Goal: Information Seeking & Learning: Check status

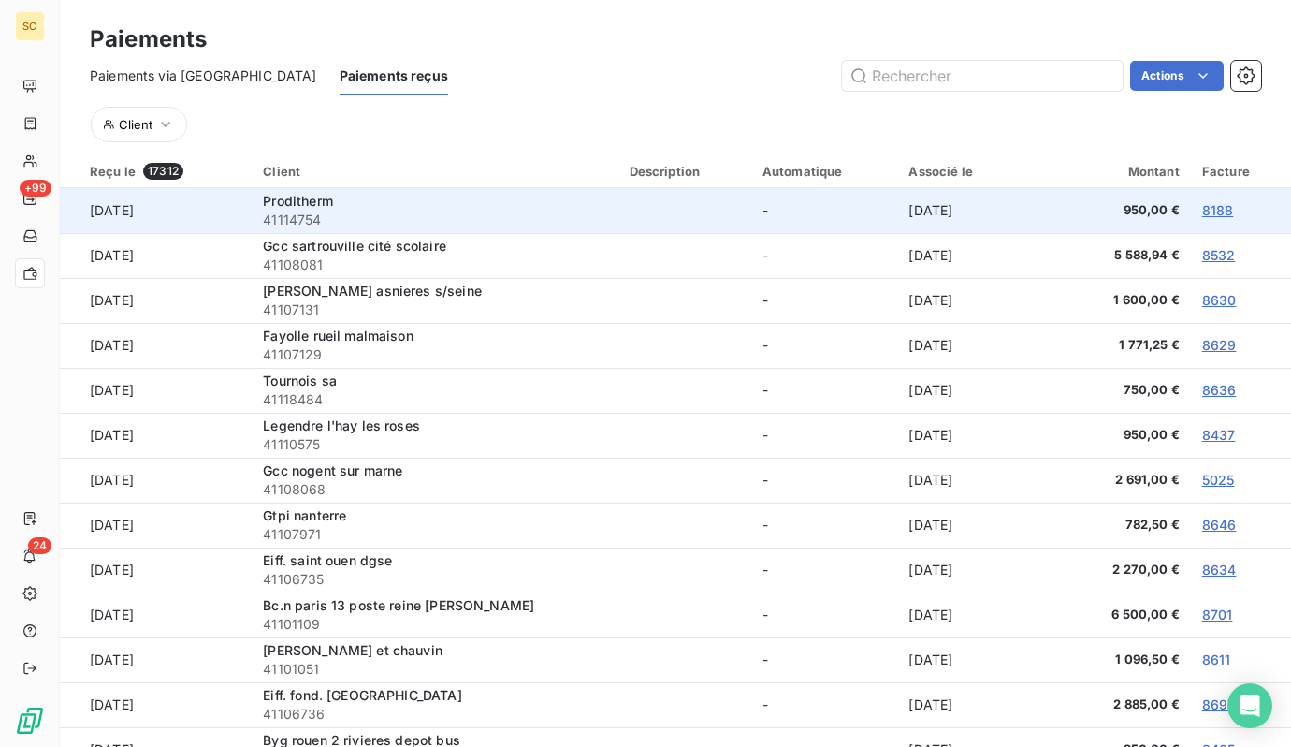
click at [490, 214] on span "41114754" at bounding box center [434, 220] width 343 height 19
click at [280, 204] on span "Proditherm" at bounding box center [298, 201] width 70 height 16
click at [280, 205] on span "Proditherm" at bounding box center [298, 201] width 70 height 16
click at [265, 224] on span "41114754" at bounding box center [434, 220] width 343 height 19
click at [166, 214] on td "[DATE]" at bounding box center [156, 210] width 192 height 45
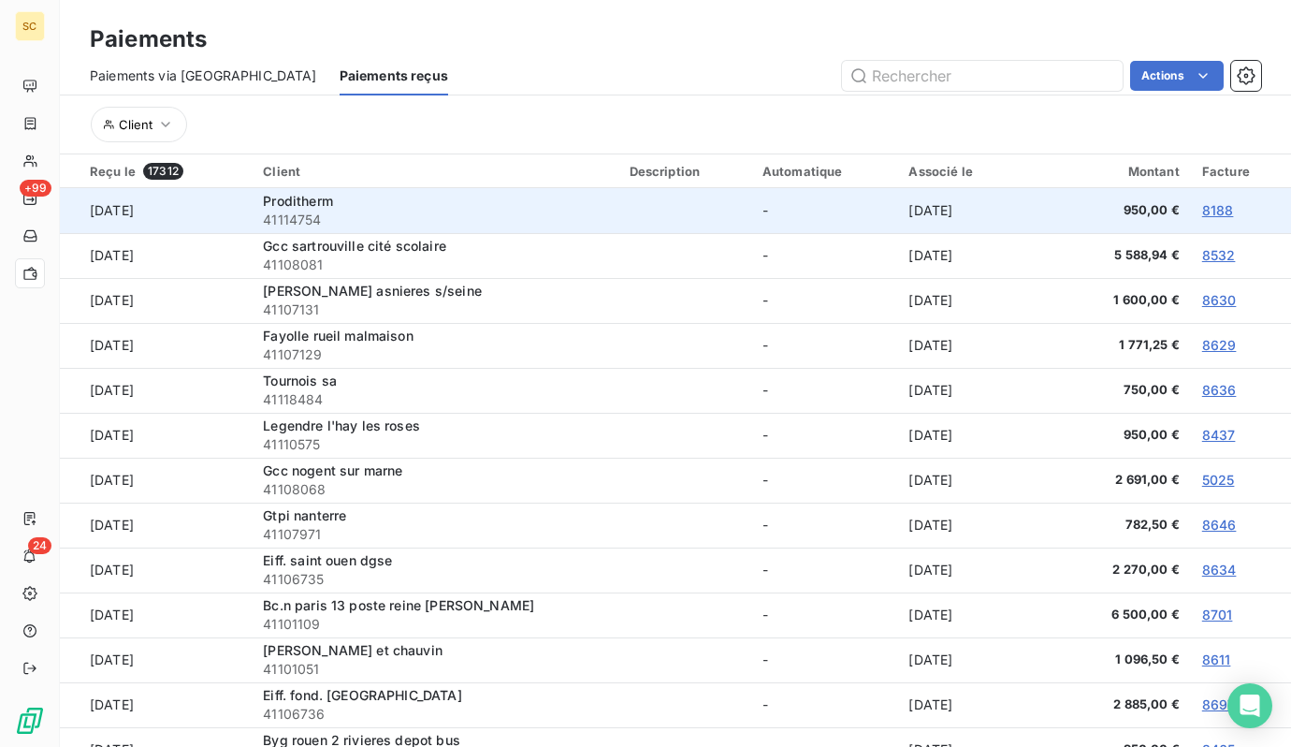
click at [137, 213] on td "[DATE]" at bounding box center [156, 210] width 192 height 45
drag, startPoint x: 137, startPoint y: 213, endPoint x: 1117, endPoint y: 189, distance: 981.0
click at [163, 215] on td "[DATE]" at bounding box center [156, 210] width 192 height 45
click at [1224, 211] on link "8188" at bounding box center [1218, 210] width 32 height 16
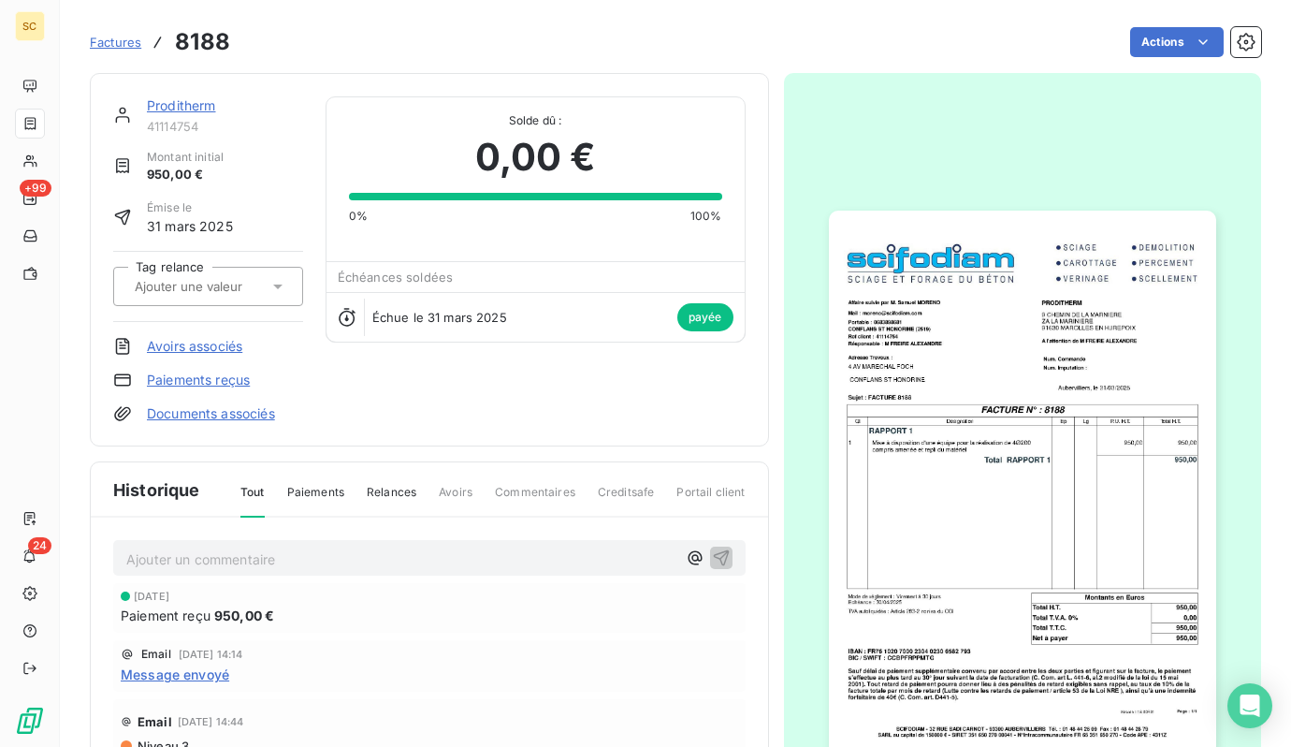
click at [203, 109] on link "Proditherm" at bounding box center [181, 105] width 69 height 16
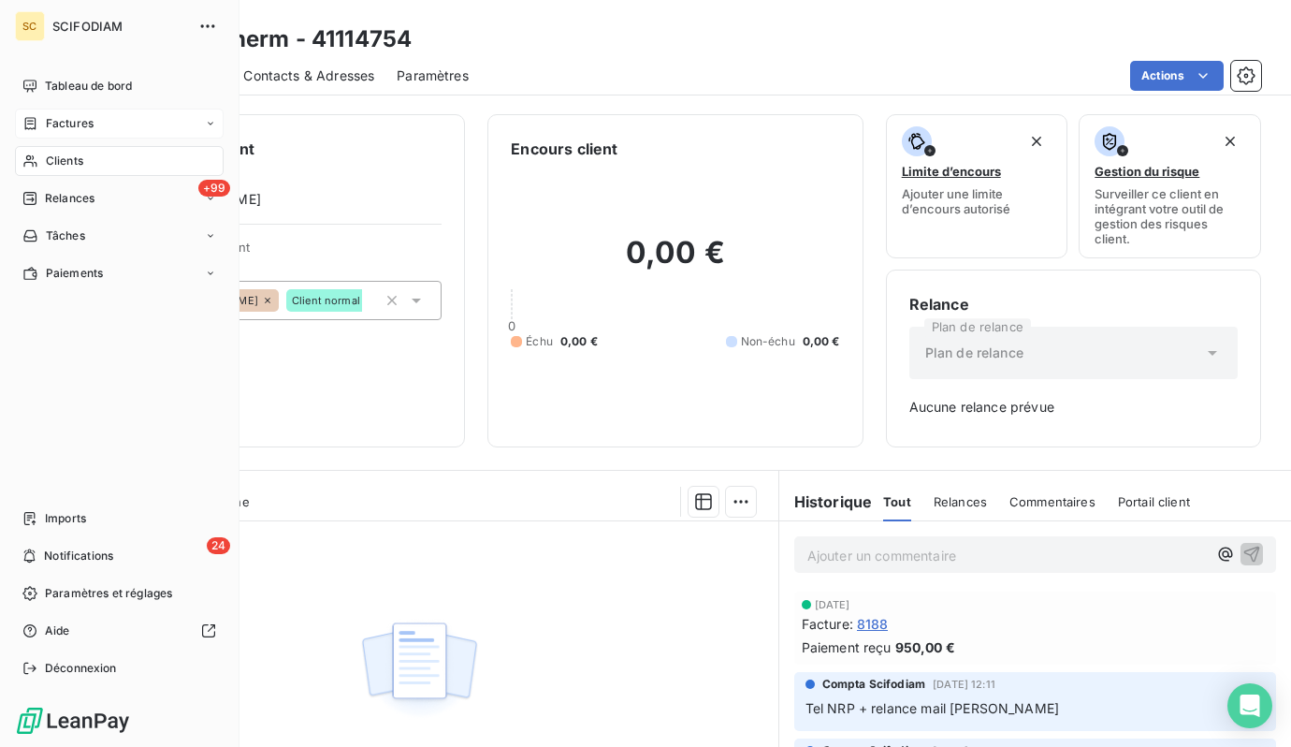
click at [76, 129] on span "Factures" at bounding box center [70, 123] width 48 height 17
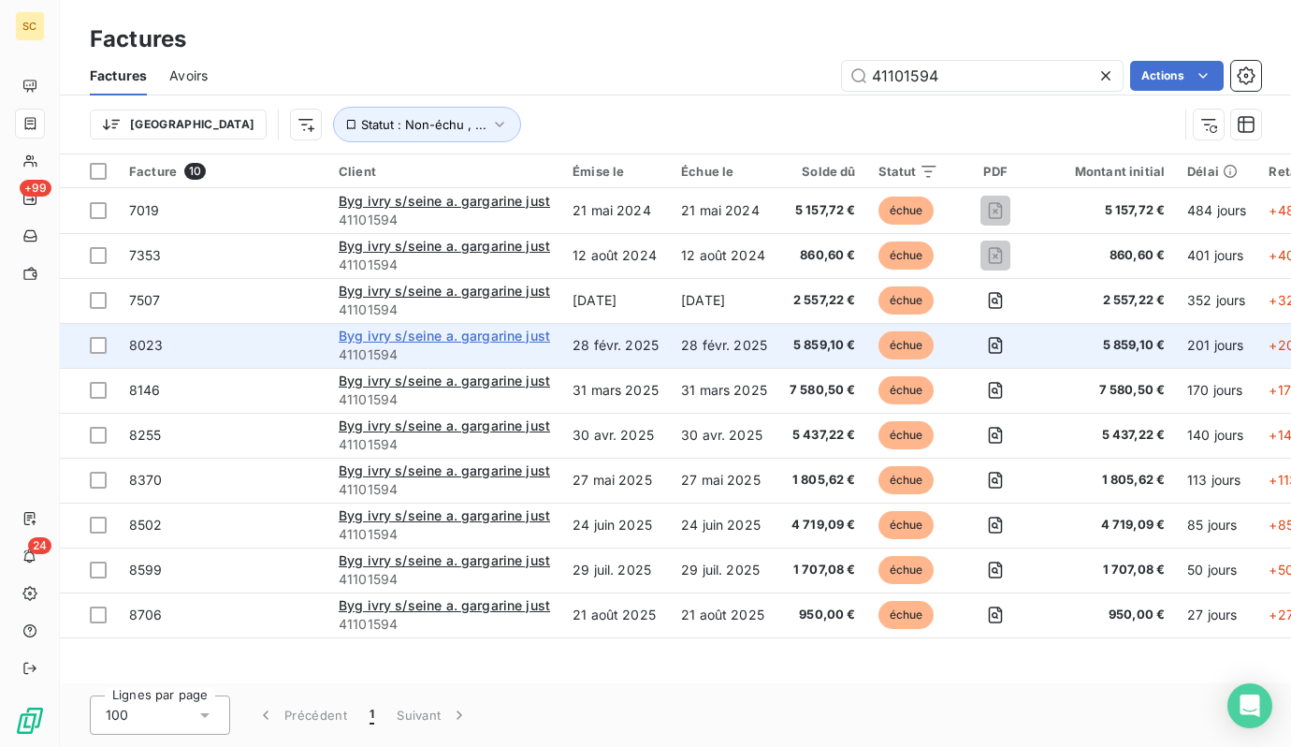
click at [464, 339] on span "Byg ivry s/seine a. gargarine just" at bounding box center [444, 336] width 211 height 16
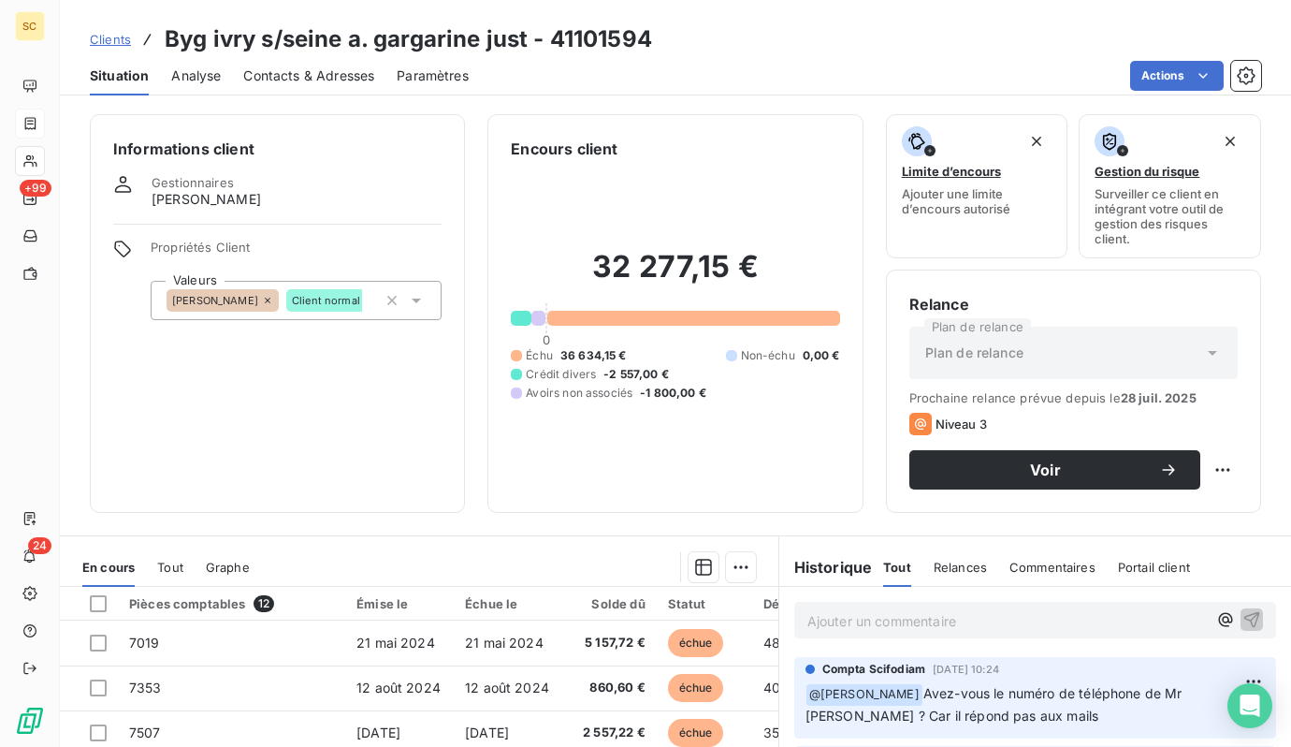
click at [116, 42] on span "Clients" at bounding box center [110, 39] width 41 height 15
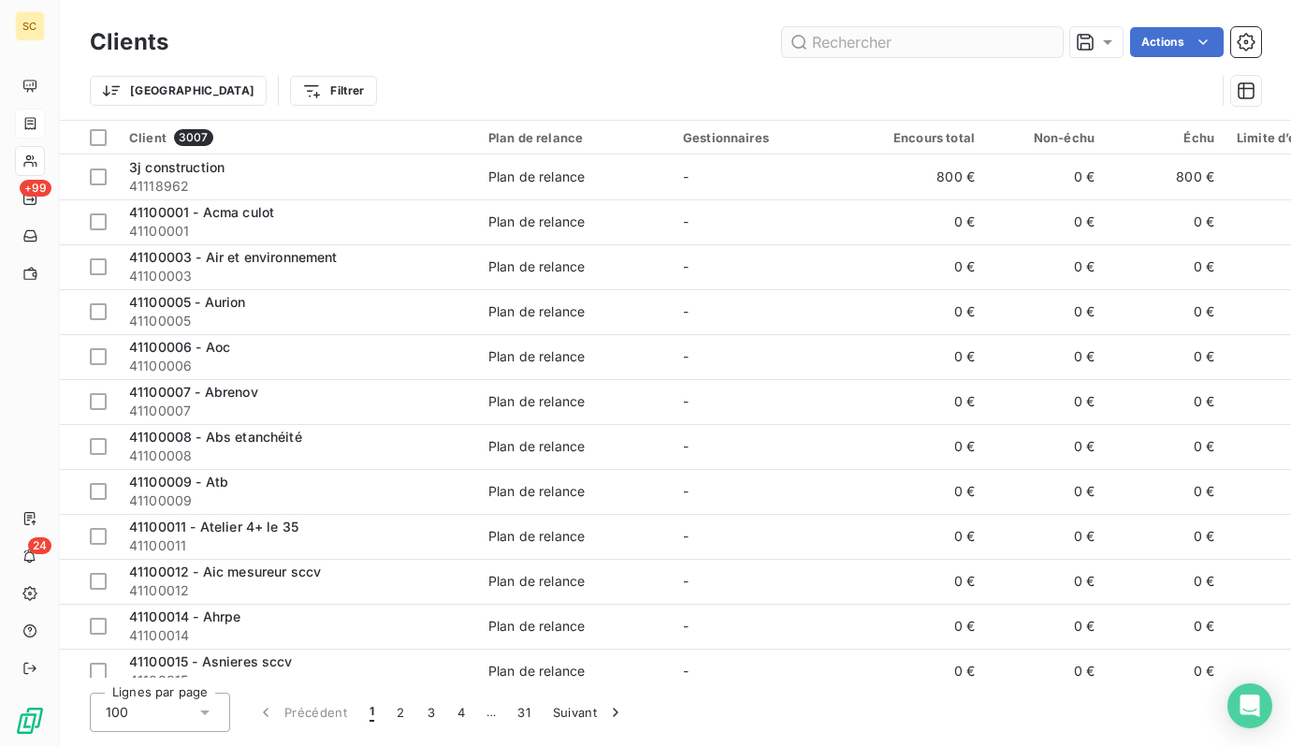
click at [915, 46] on input "text" at bounding box center [922, 42] width 281 height 30
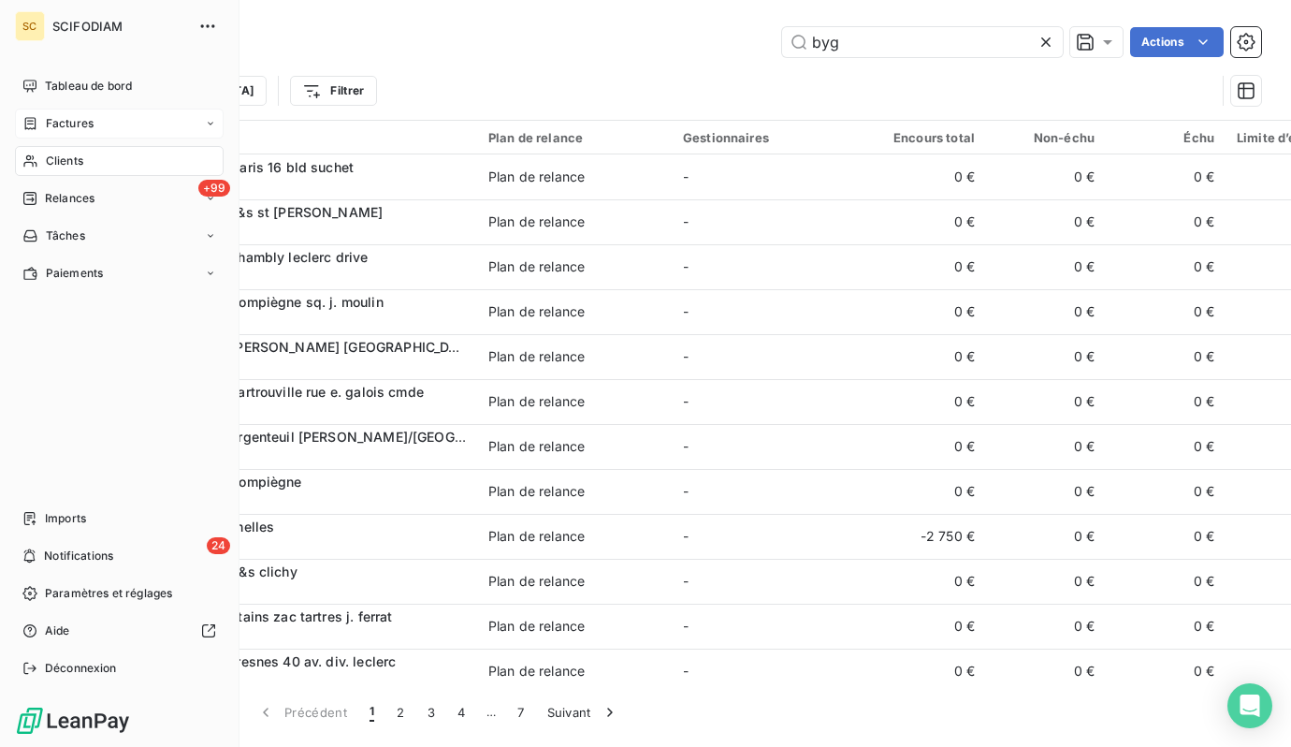
type input "byg"
click at [72, 131] on span "Factures" at bounding box center [70, 123] width 48 height 17
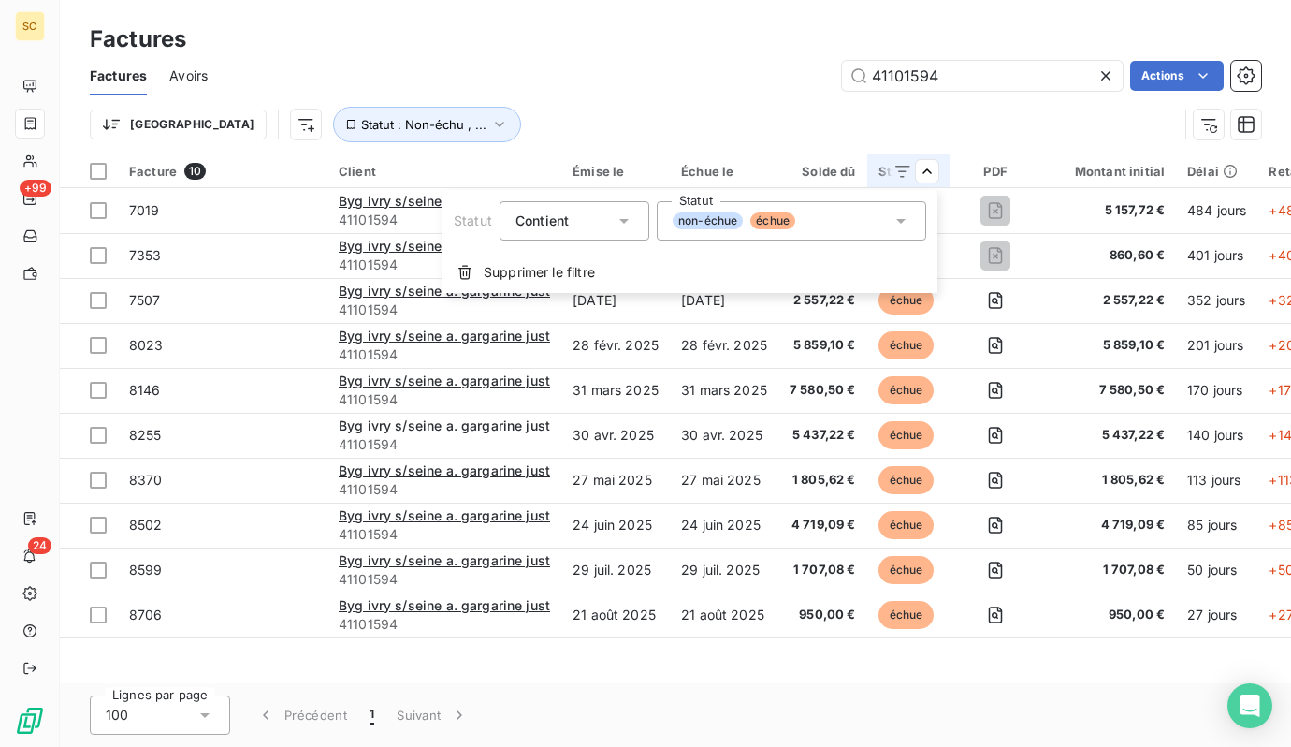
click at [909, 225] on icon at bounding box center [901, 220] width 19 height 19
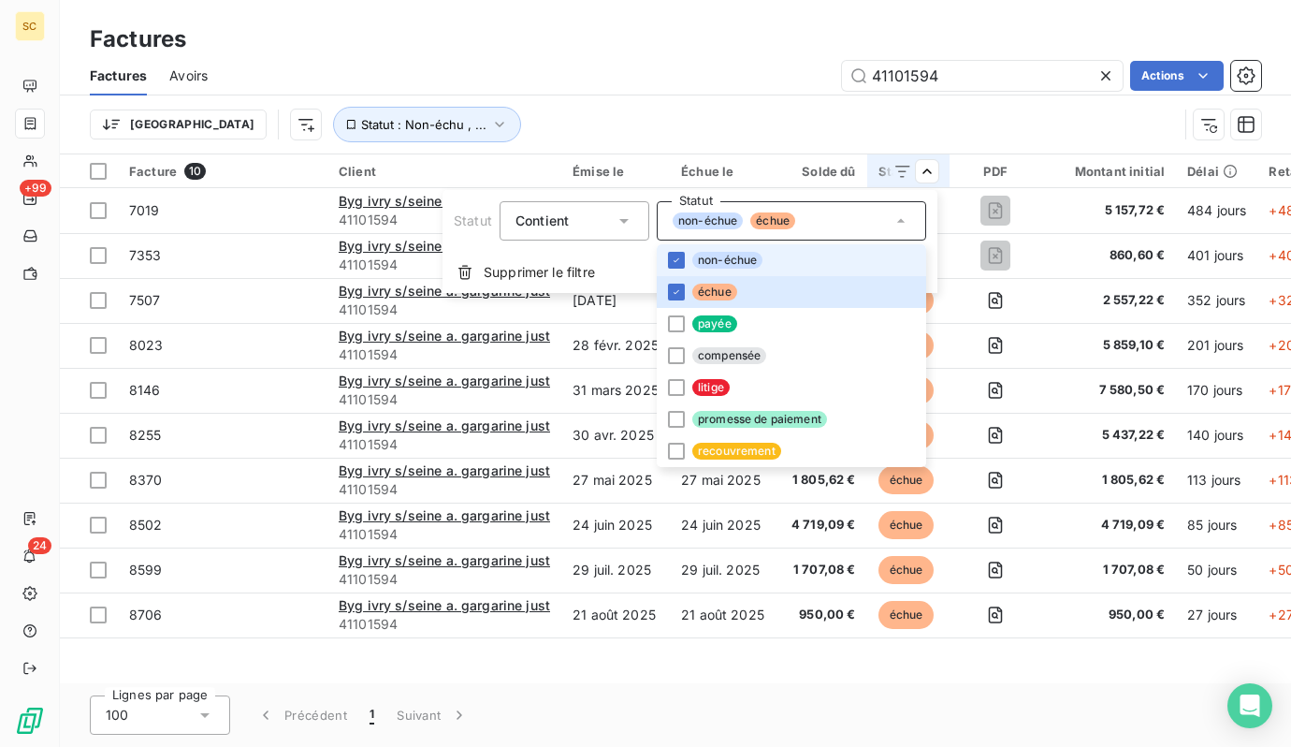
click at [906, 220] on icon at bounding box center [901, 220] width 19 height 19
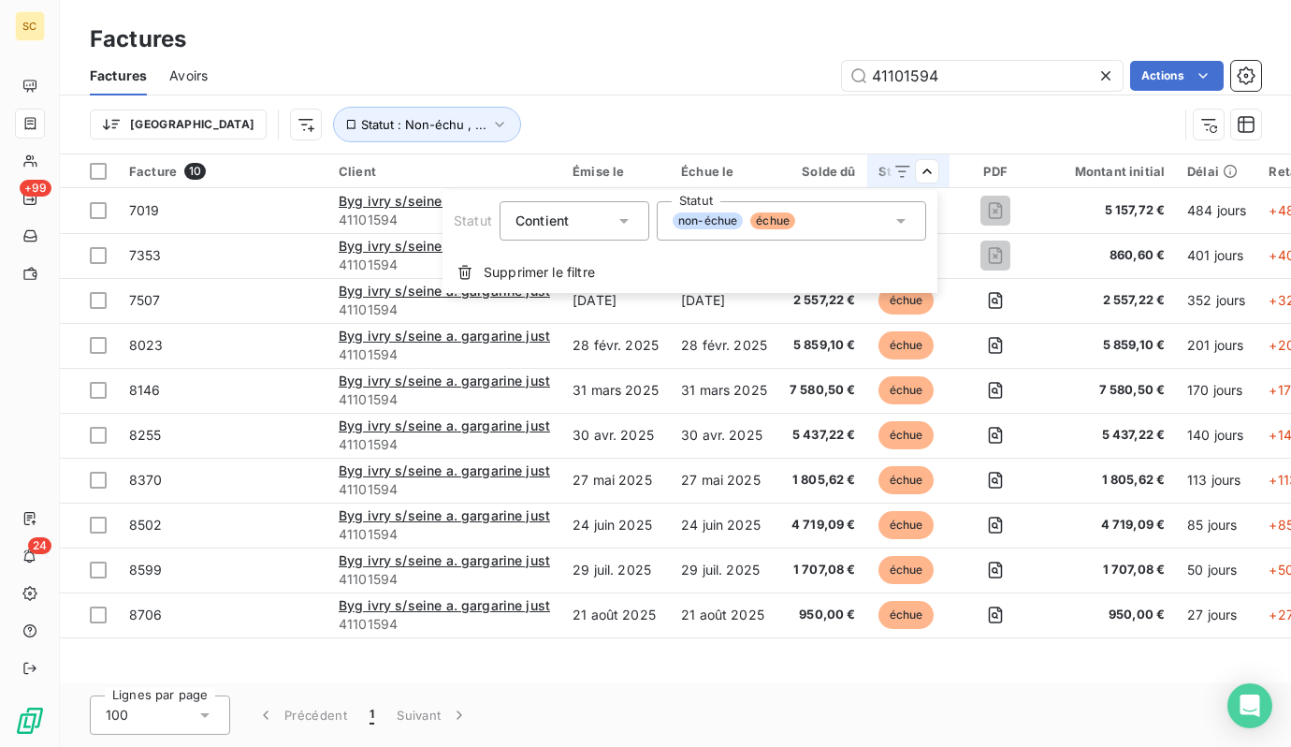
click at [906, 220] on icon at bounding box center [901, 220] width 19 height 19
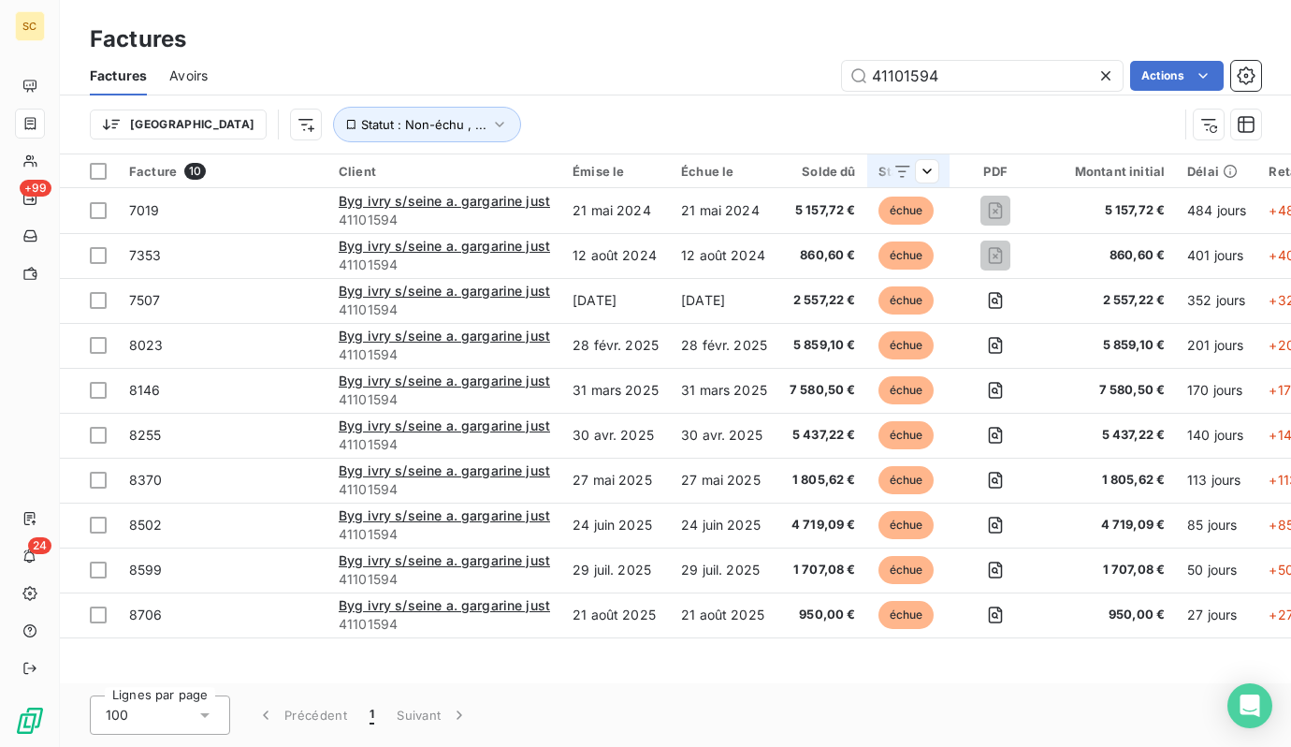
click at [897, 173] on html "SC +99 24 Factures Factures Avoirs 41101594 Actions Trier Statut : Non-échu , .…" at bounding box center [645, 373] width 1291 height 747
click at [897, 173] on icon at bounding box center [903, 171] width 19 height 19
drag, startPoint x: 897, startPoint y: 171, endPoint x: 929, endPoint y: 171, distance: 31.8
click at [897, 171] on icon at bounding box center [903, 172] width 15 height 12
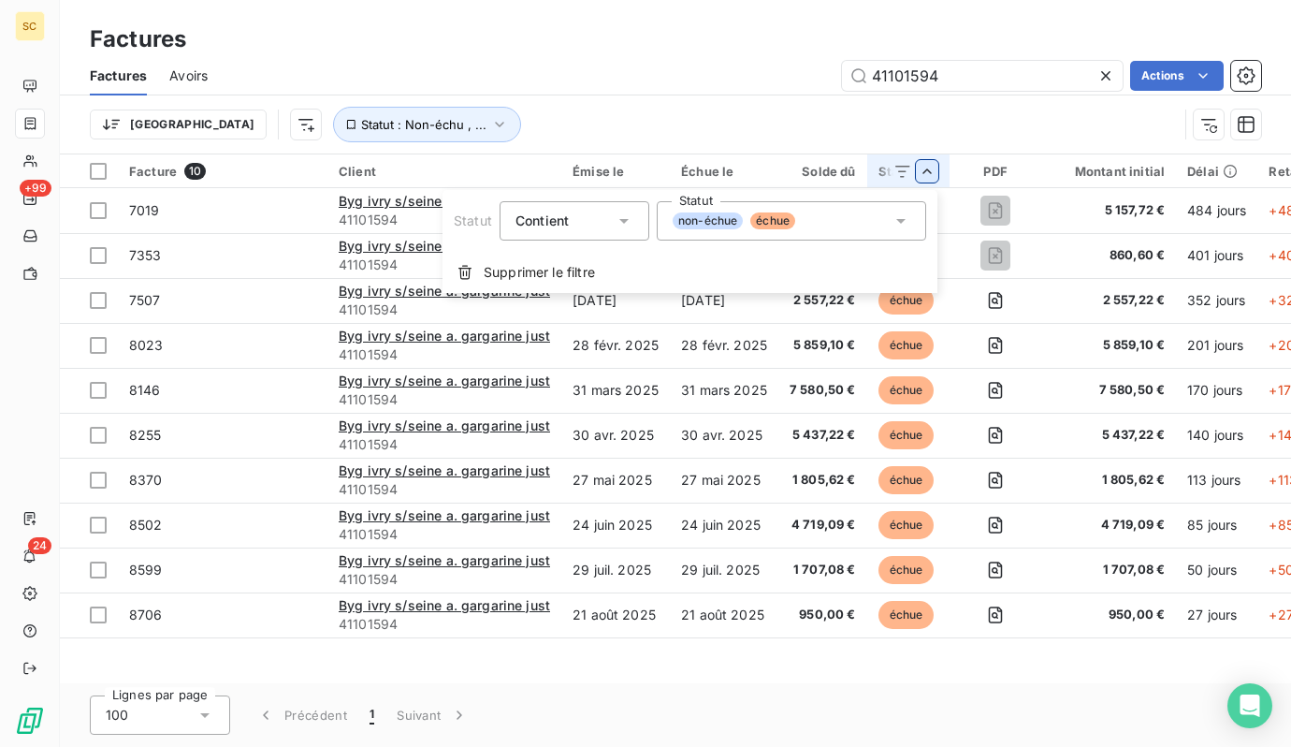
click at [849, 226] on div "non-échue échue" at bounding box center [791, 220] width 269 height 39
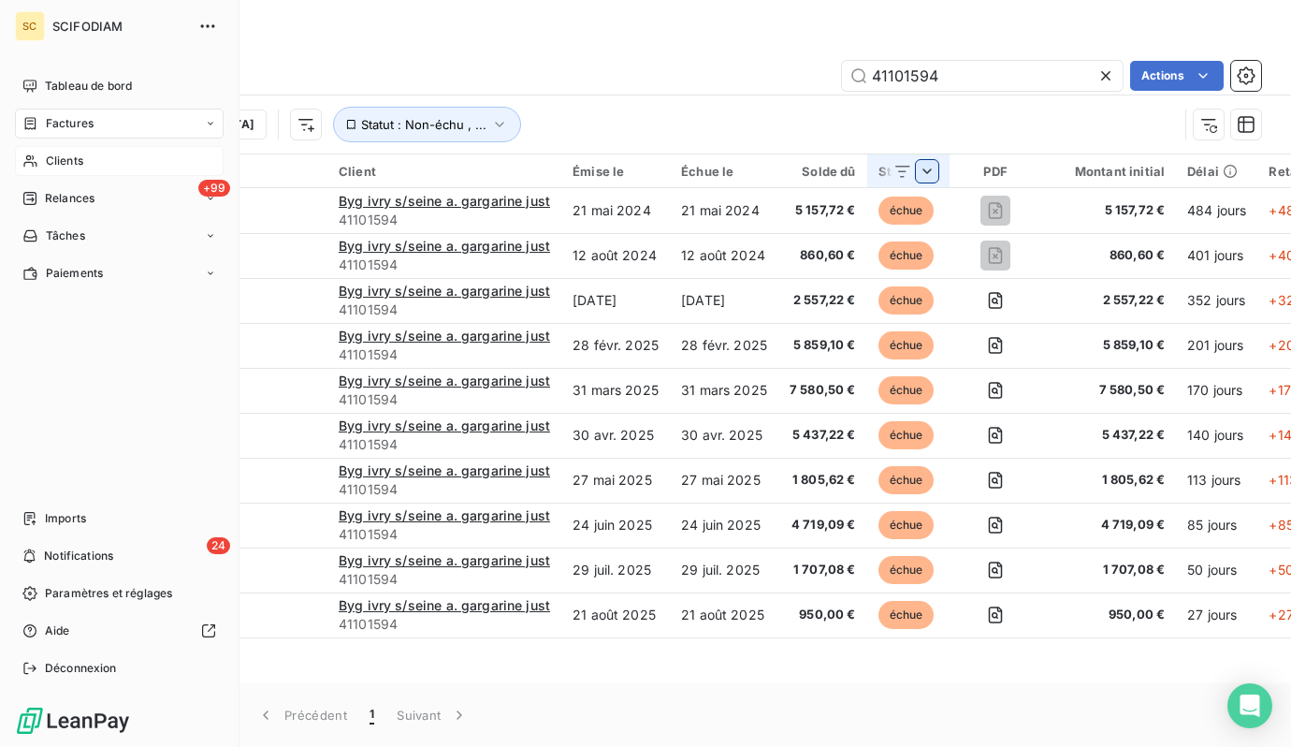
click at [30, 155] on html "SC SCIFODIAM Tableau de bord Factures Clients +99 Relances Tâches Paiements Imp…" at bounding box center [645, 373] width 1291 height 747
click at [53, 123] on span "Factures" at bounding box center [70, 123] width 48 height 17
click at [58, 161] on span "Factures" at bounding box center [69, 161] width 48 height 17
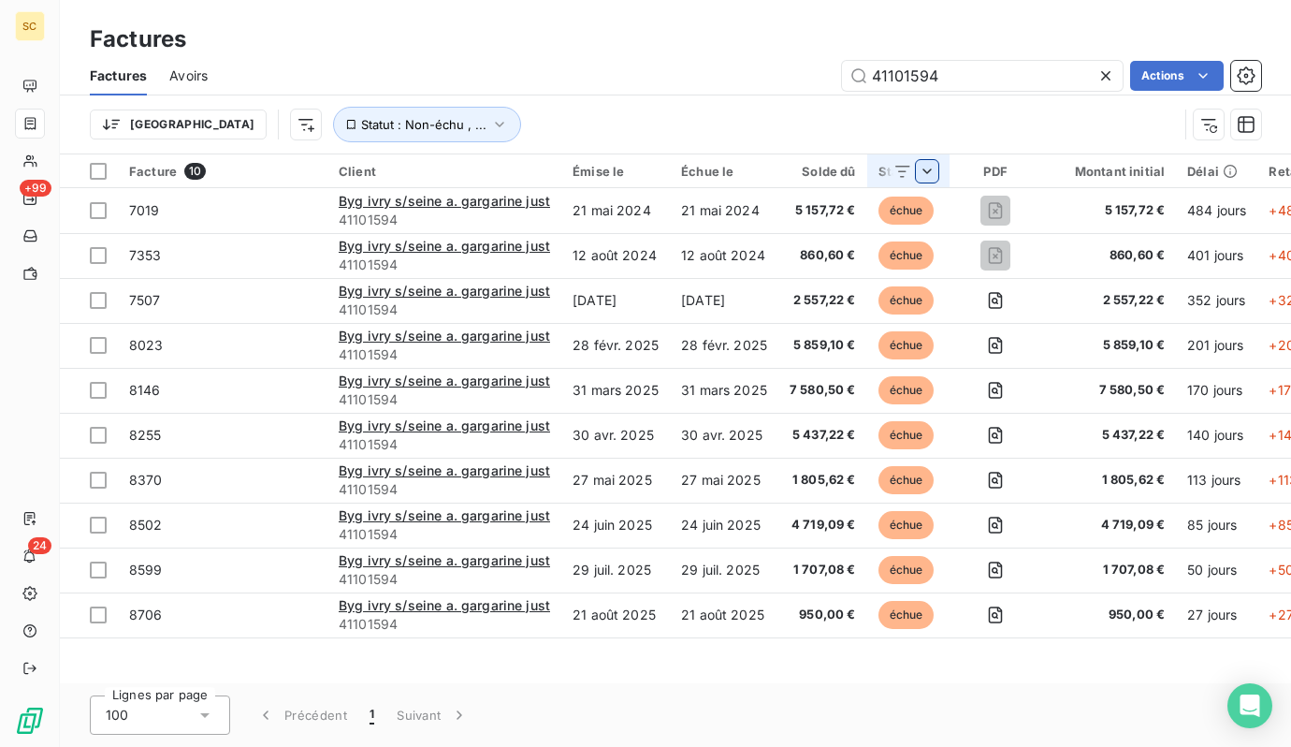
click at [588, 64] on div "41101594 Actions" at bounding box center [745, 76] width 1031 height 30
click at [371, 107] on button "Statut : Non-échu , ..." at bounding box center [427, 125] width 188 height 36
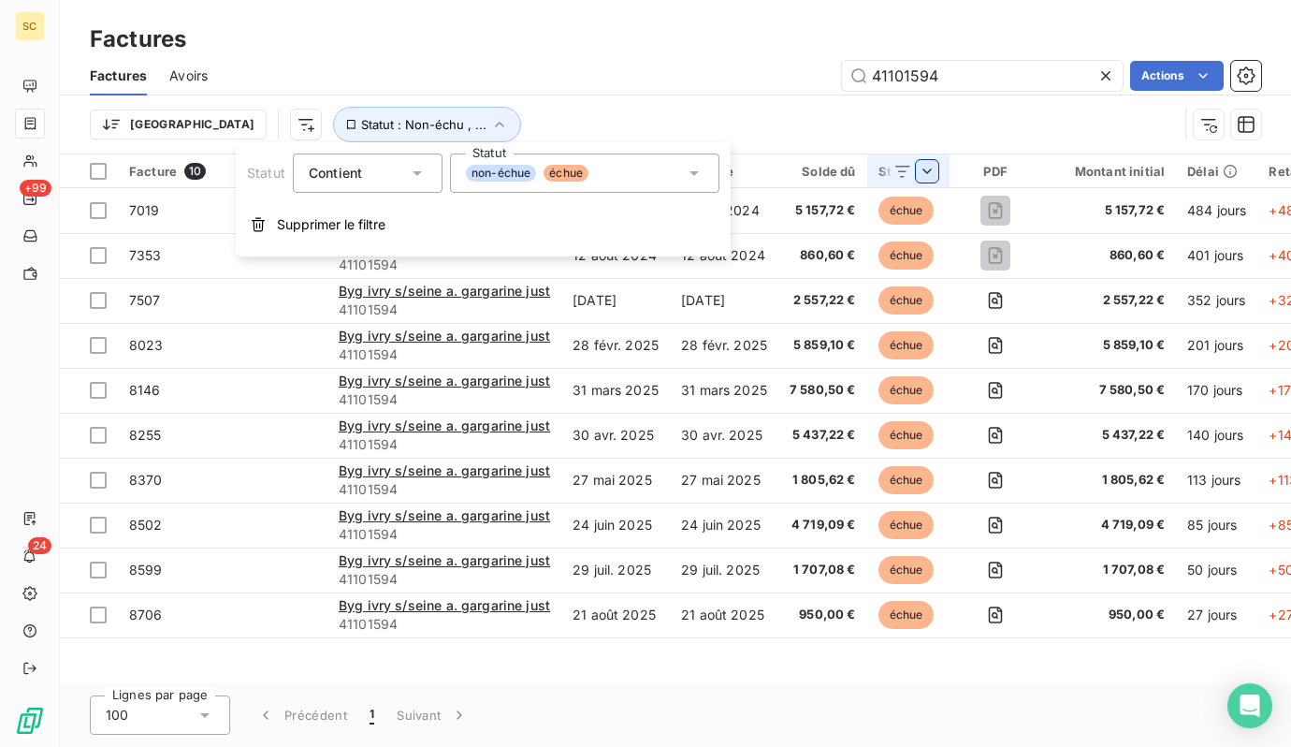
click at [377, 159] on div "Contient is" at bounding box center [368, 172] width 150 height 39
click at [374, 168] on div "Contient" at bounding box center [358, 173] width 99 height 26
click at [222, 123] on html "SC +99 24 Factures Factures Avoirs 41101594 Actions Trier Statut : Non-échu , .…" at bounding box center [645, 373] width 1291 height 747
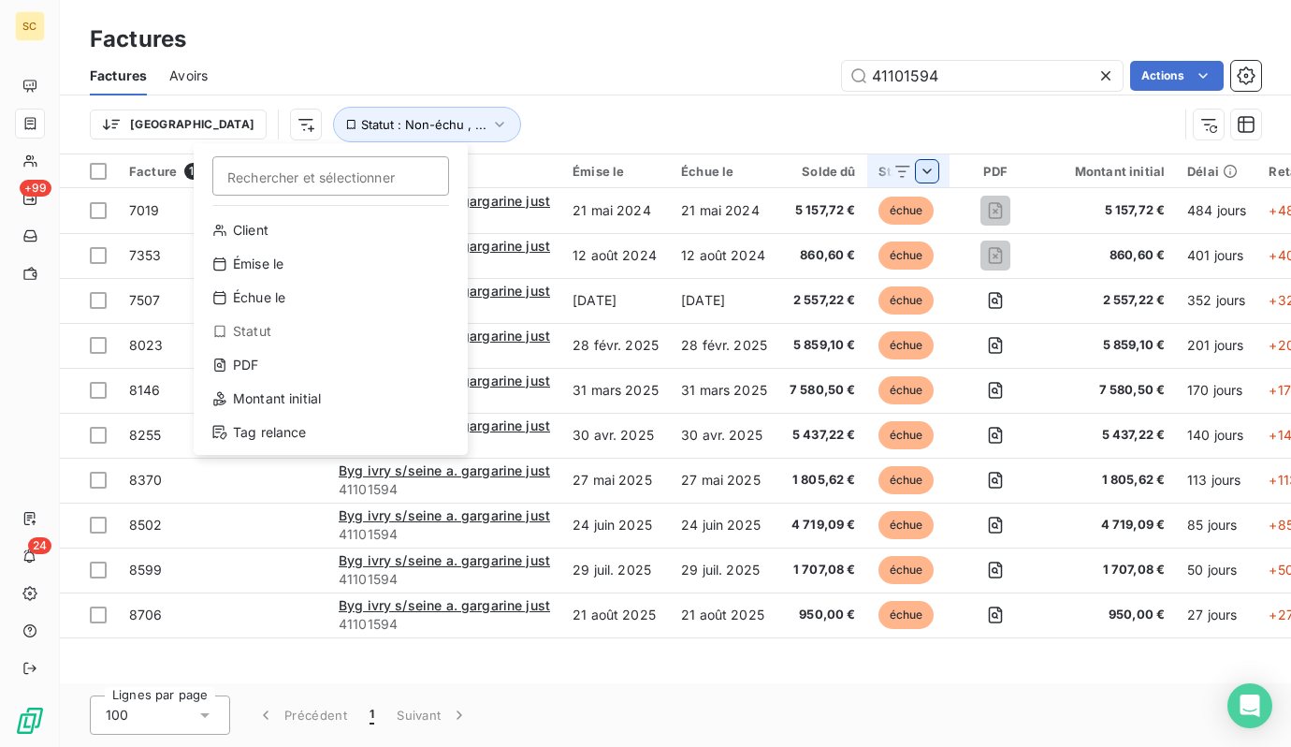
click at [299, 324] on div "Statut" at bounding box center [330, 331] width 259 height 30
click at [207, 128] on html "SC +99 24 Factures Factures Avoirs 41101594 Actions Trier Rechercher et sélecti…" at bounding box center [645, 373] width 1291 height 747
click at [245, 330] on div "Statut" at bounding box center [330, 331] width 259 height 30
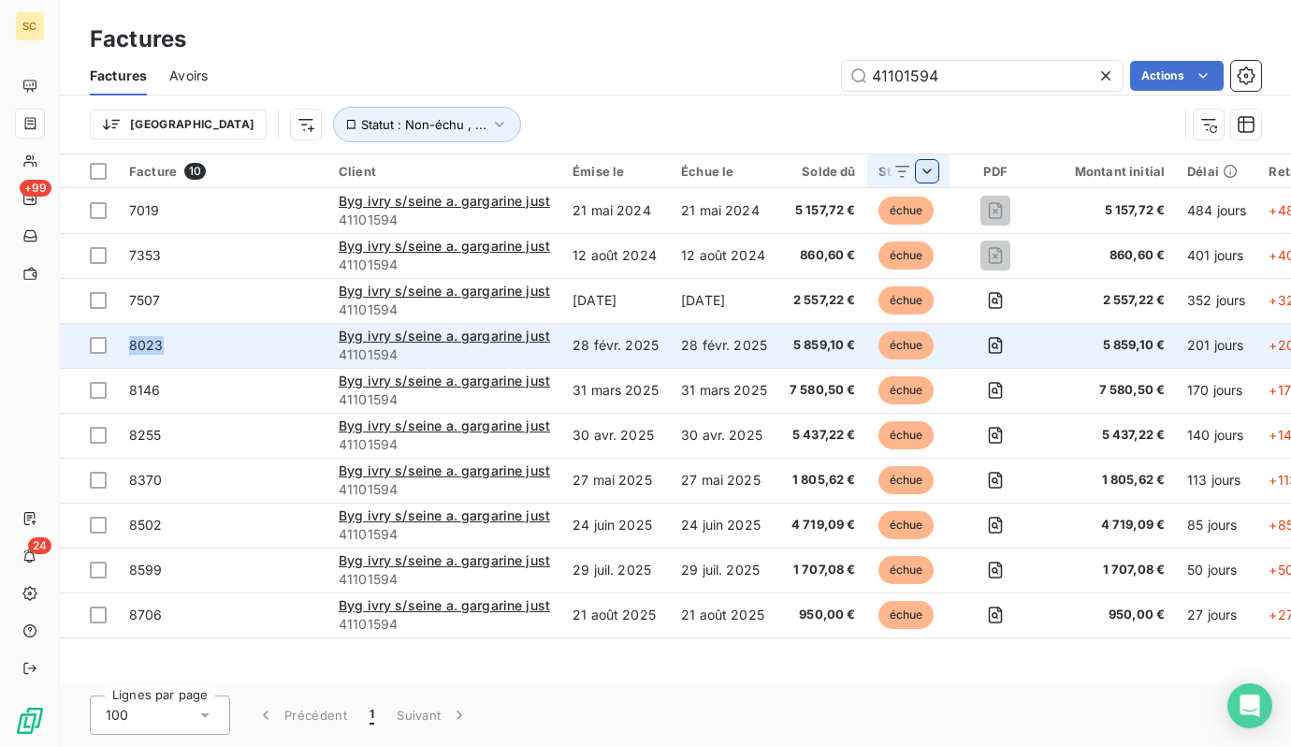
click at [245, 330] on td "8023" at bounding box center [223, 345] width 210 height 45
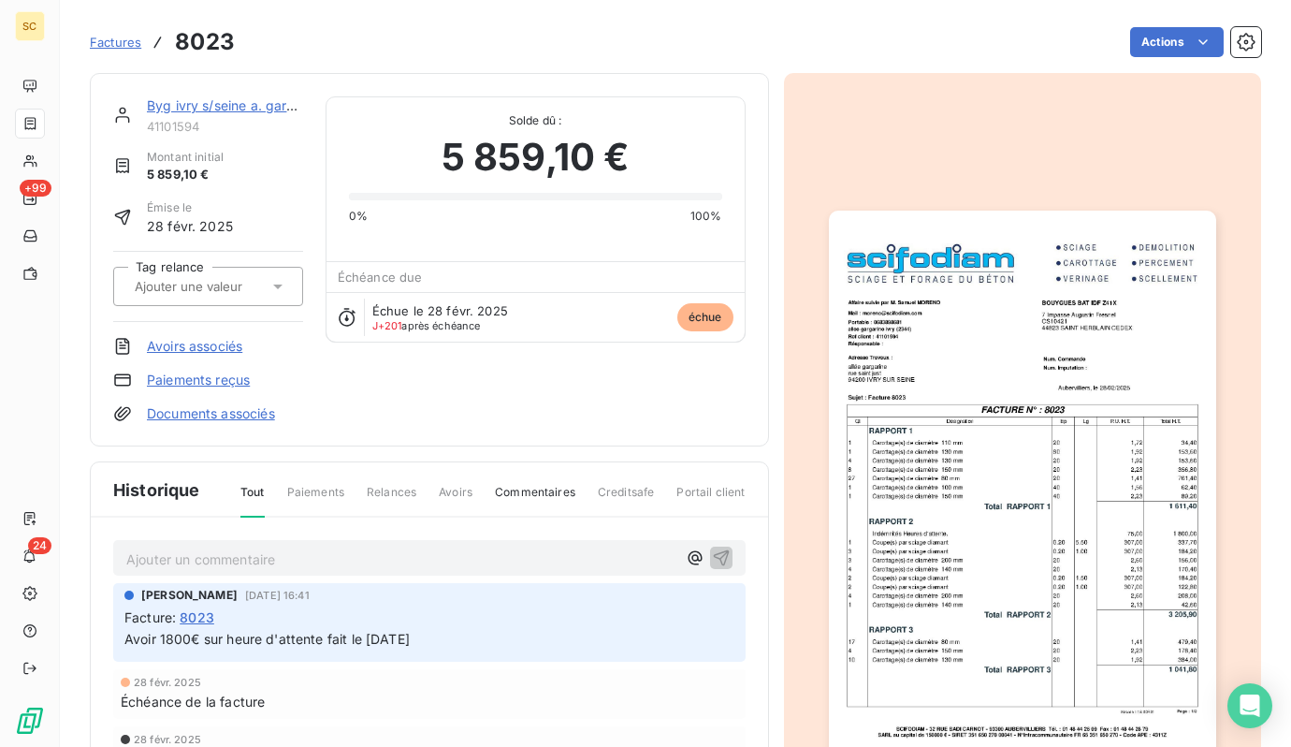
click at [124, 44] on span "Factures" at bounding box center [115, 42] width 51 height 15
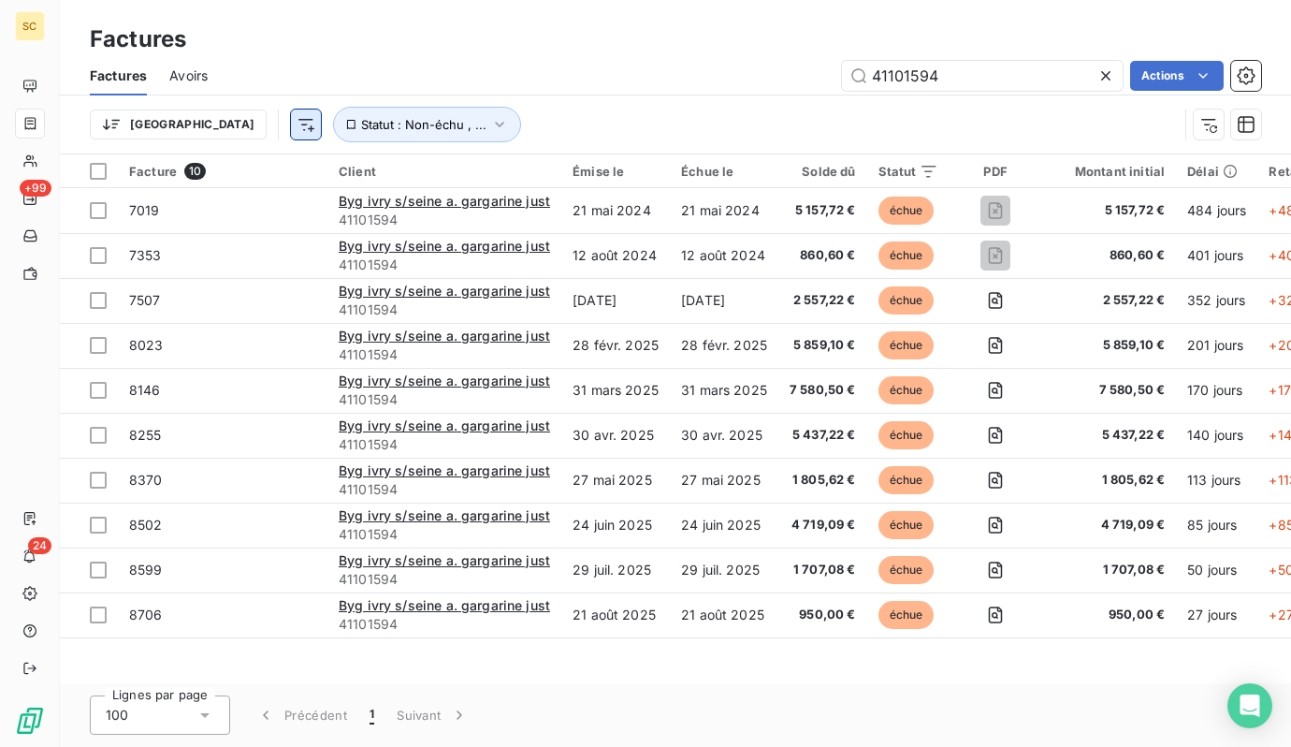
click at [211, 117] on html "SC +99 24 Factures Factures Avoirs 41101594 Actions Trier Statut : Non-échu , .…" at bounding box center [645, 373] width 1291 height 747
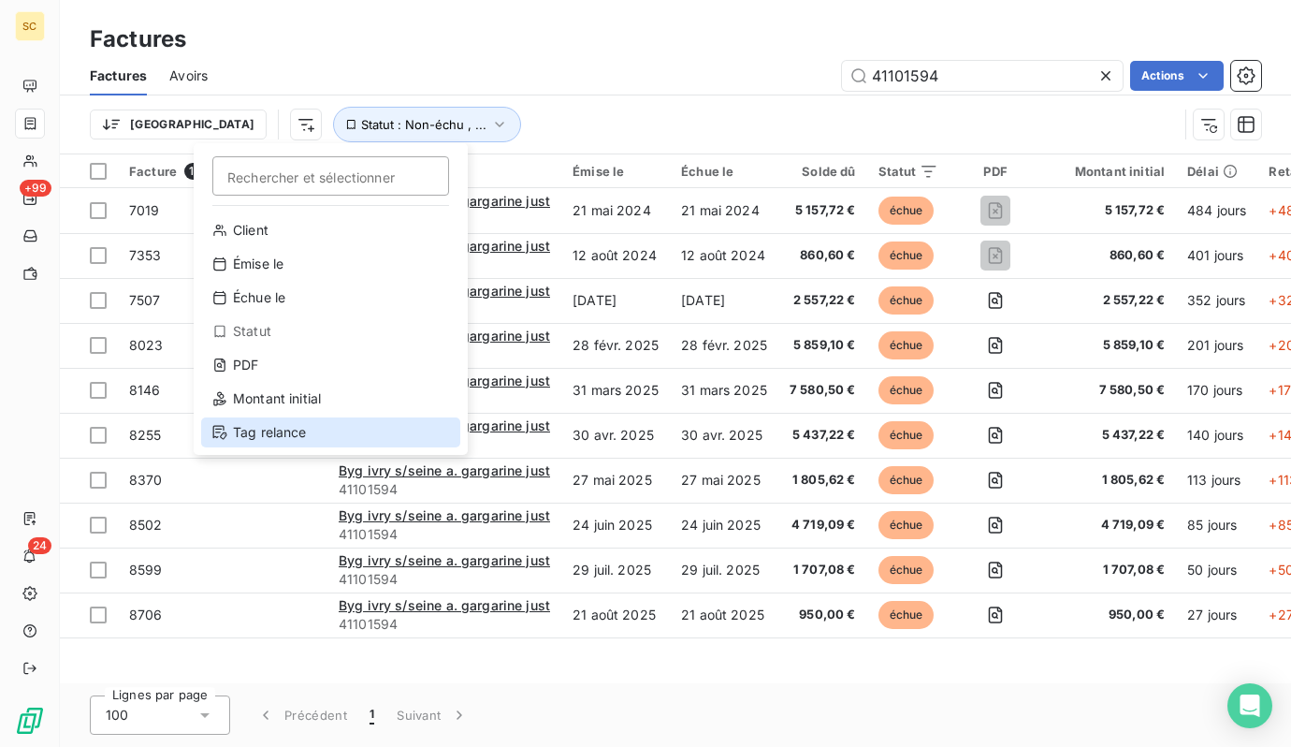
click at [285, 430] on div "Tag relance" at bounding box center [330, 432] width 259 height 30
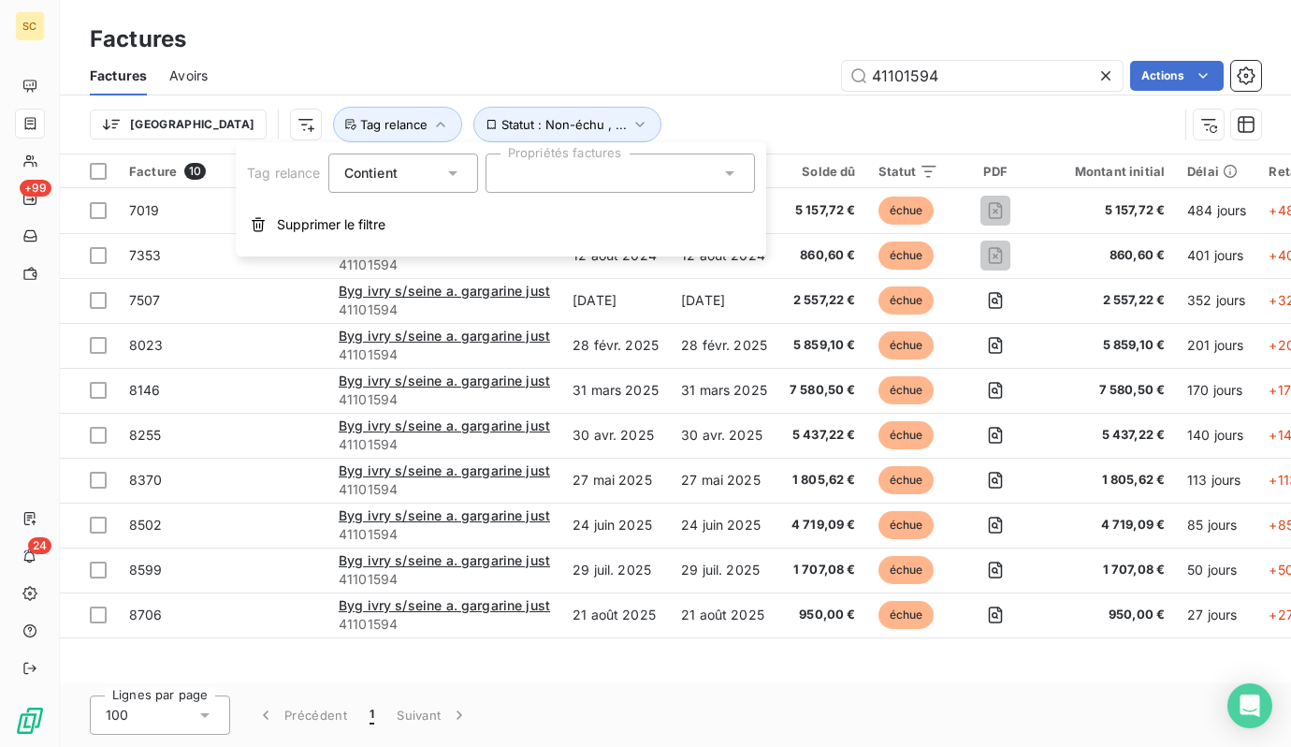
click at [444, 169] on icon at bounding box center [453, 173] width 19 height 19
click at [576, 170] on div at bounding box center [620, 172] width 269 height 39
click at [576, 170] on input "text" at bounding box center [611, 173] width 219 height 17
click at [730, 177] on icon at bounding box center [730, 173] width 19 height 19
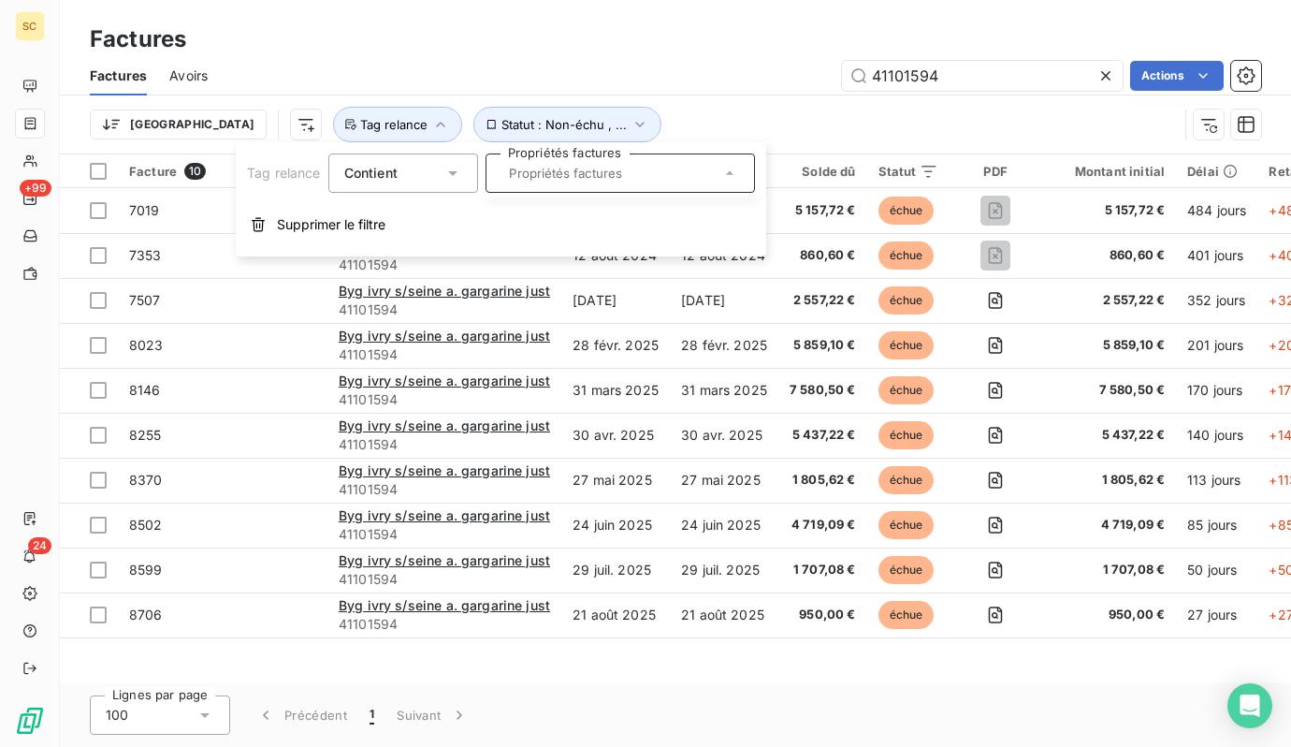
click at [730, 177] on icon at bounding box center [730, 173] width 19 height 19
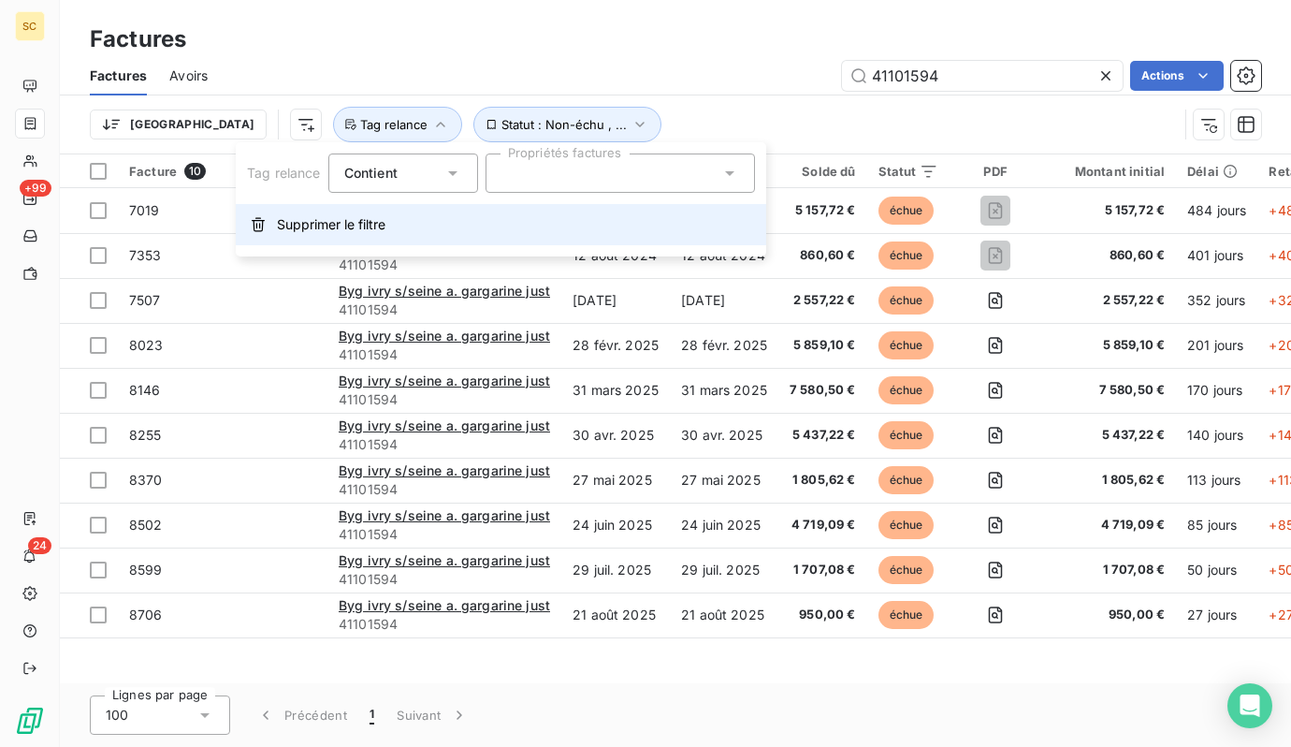
click at [277, 223] on span "Supprimer le filtre" at bounding box center [331, 224] width 109 height 19
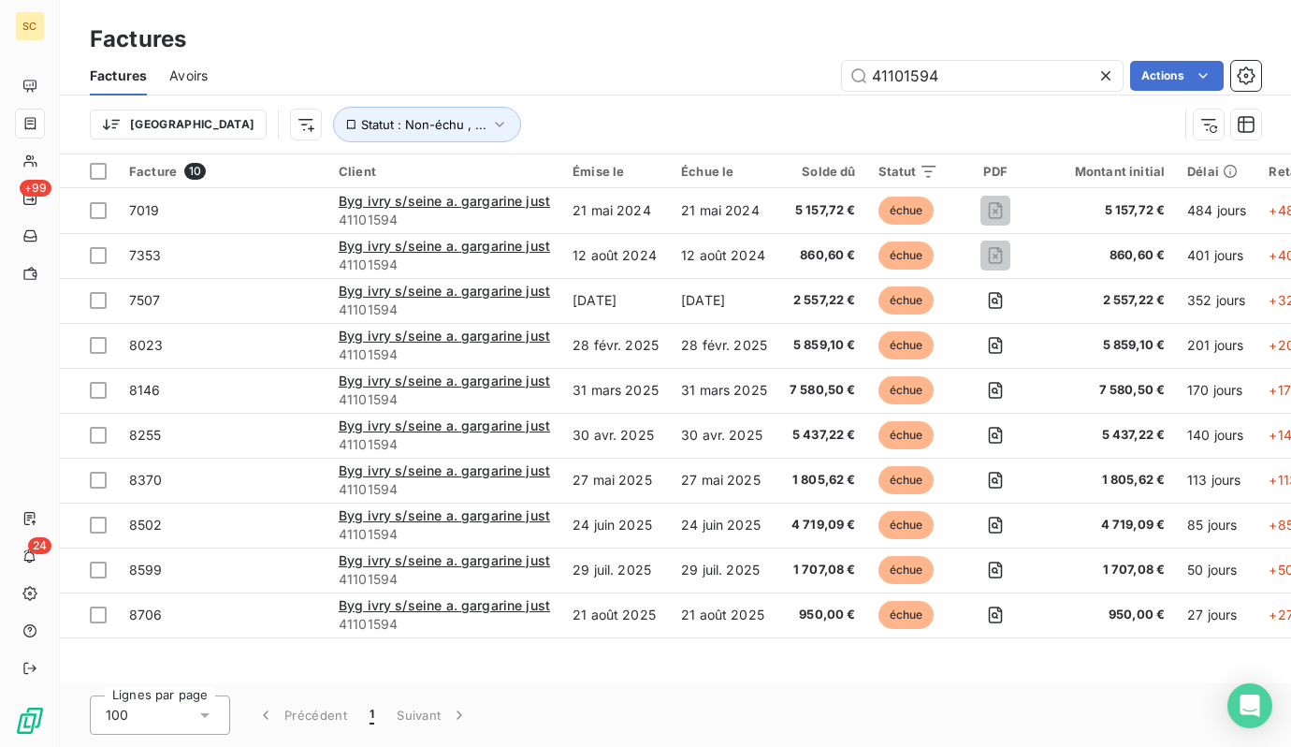
click at [189, 124] on div "Trier Statut : Non-échu , ..." at bounding box center [634, 125] width 1088 height 36
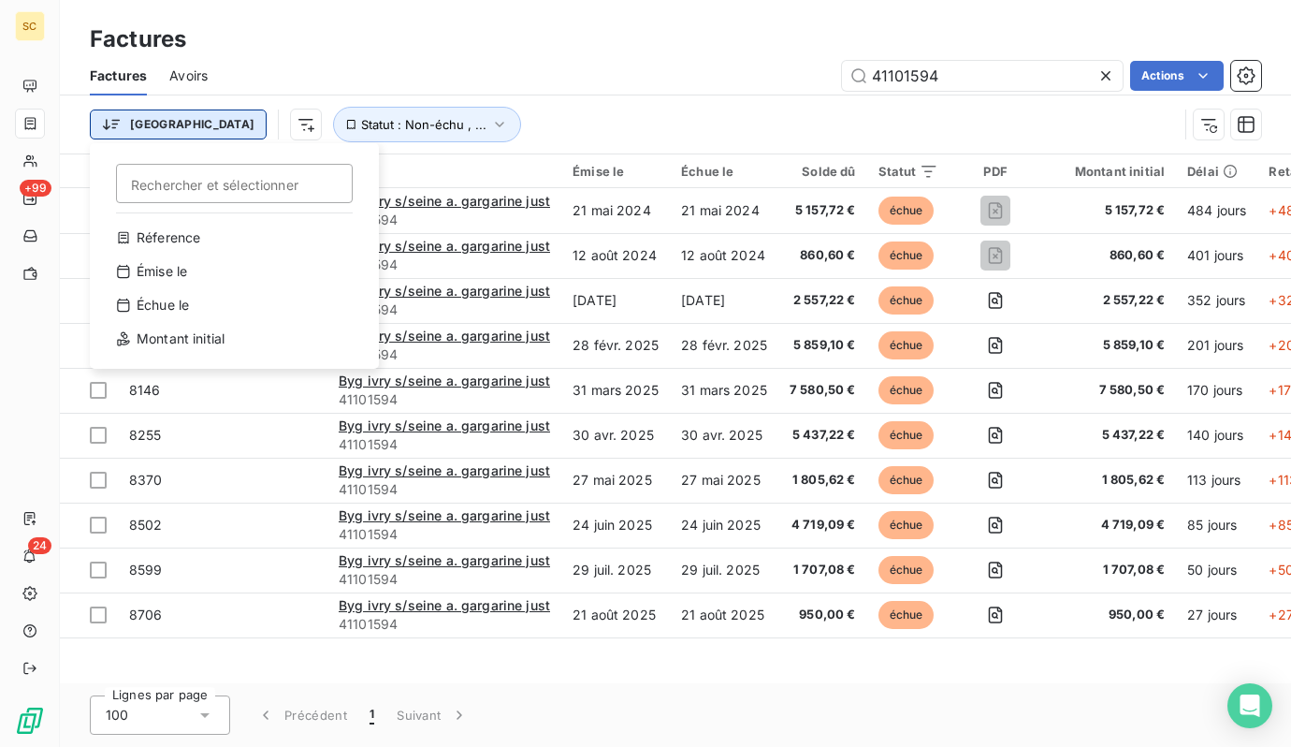
click at [157, 130] on html "SC +99 24 Factures Factures Avoirs 41101594 Actions Trier Rechercher et sélecti…" at bounding box center [645, 373] width 1291 height 747
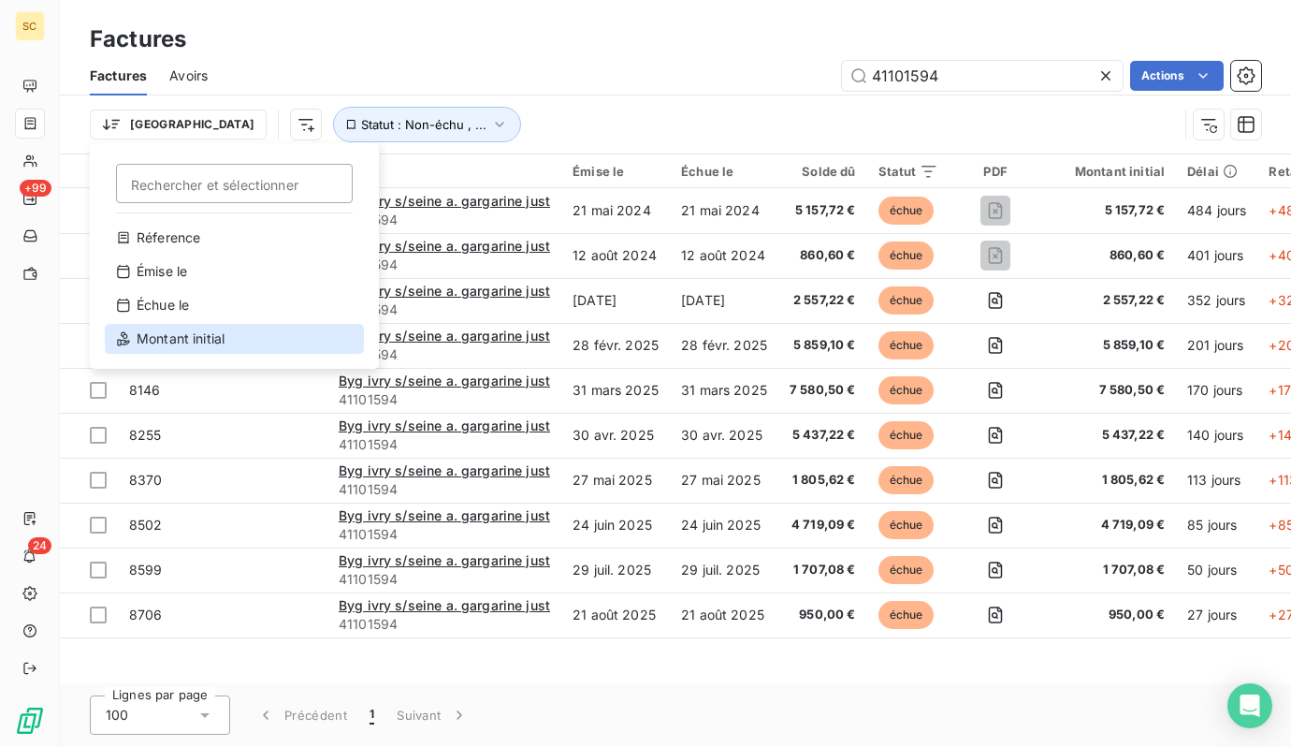
click at [168, 328] on div "Montant initial" at bounding box center [234, 339] width 259 height 30
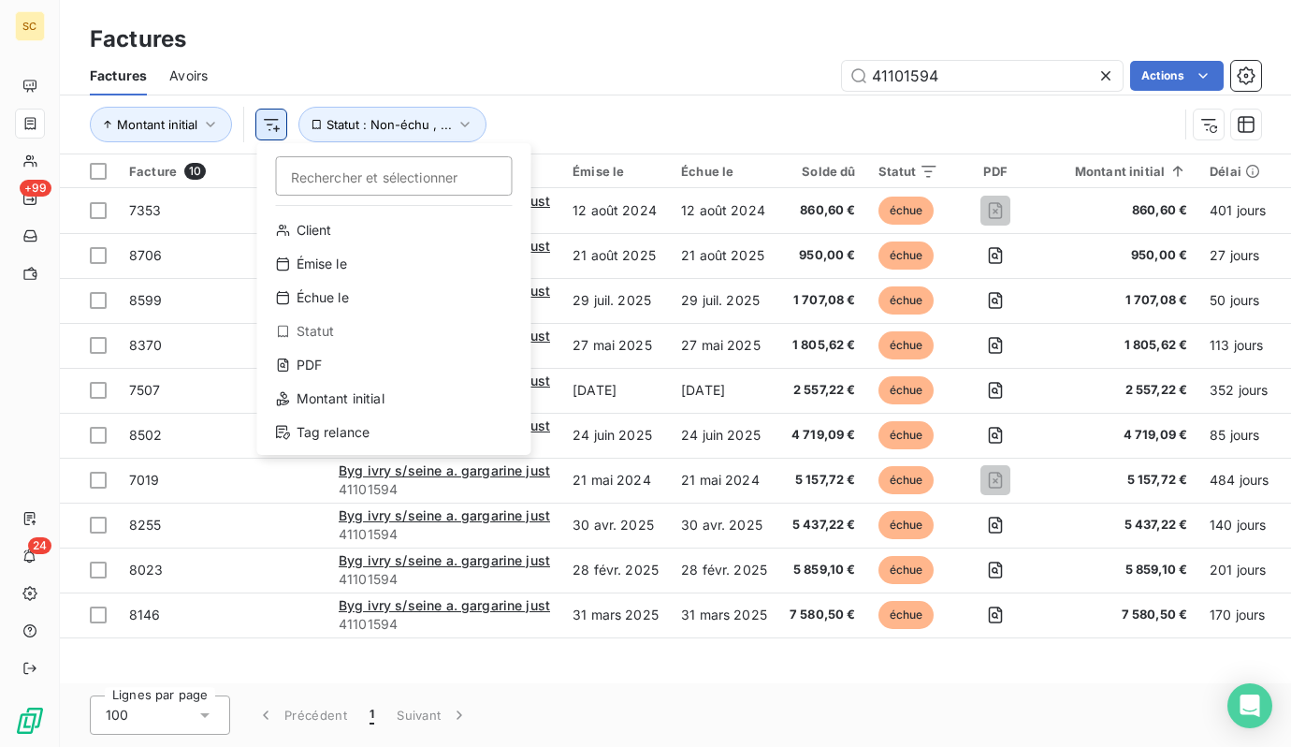
click at [269, 127] on html "SC +99 24 Factures Factures Avoirs 41101594 Actions Montant initial Rechercher …" at bounding box center [645, 373] width 1291 height 747
click at [299, 331] on div "Statut" at bounding box center [394, 331] width 259 height 30
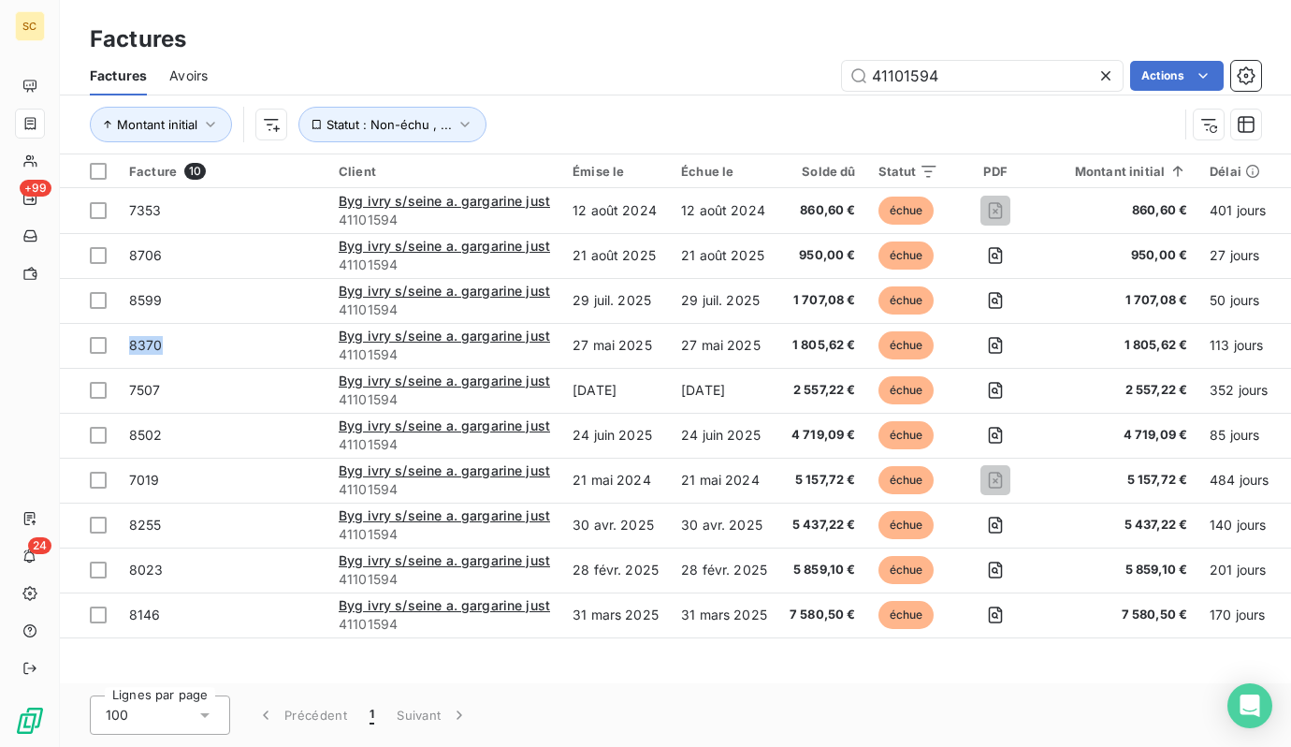
click at [299, 331] on td "8370" at bounding box center [223, 345] width 210 height 45
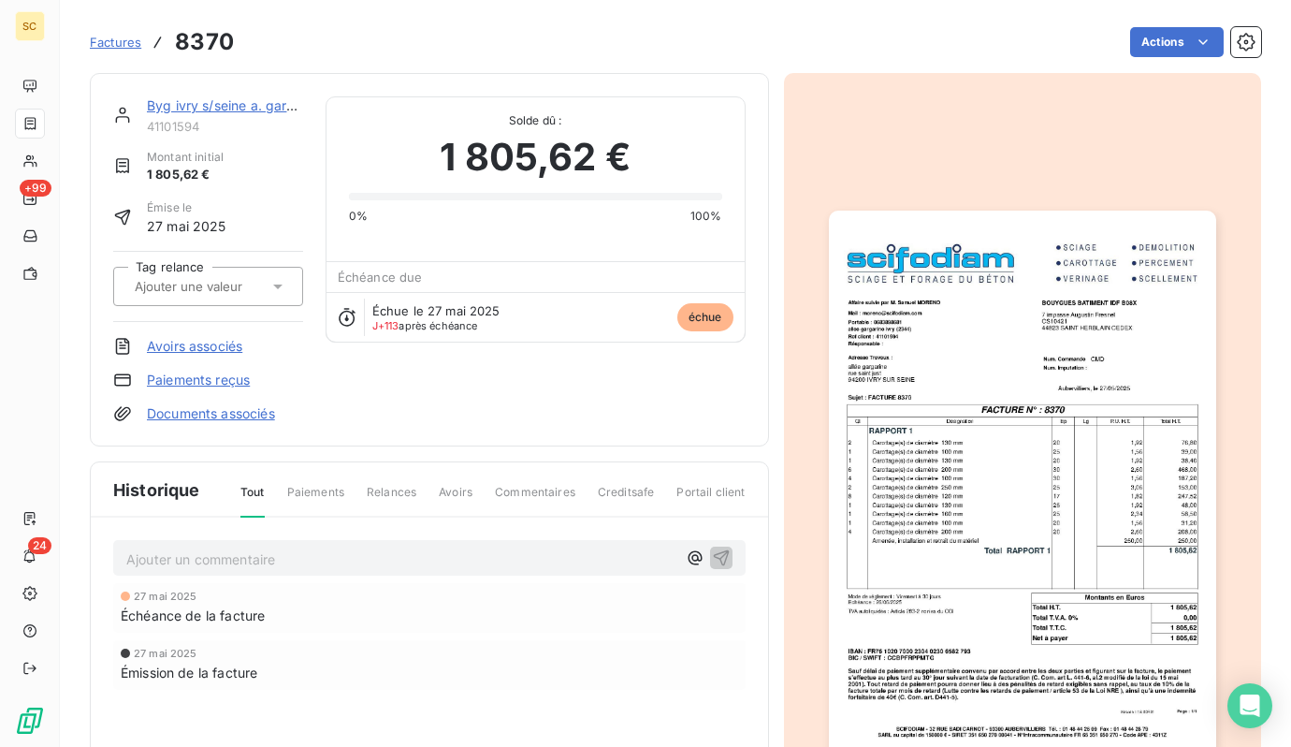
click at [126, 47] on span "Factures" at bounding box center [115, 42] width 51 height 15
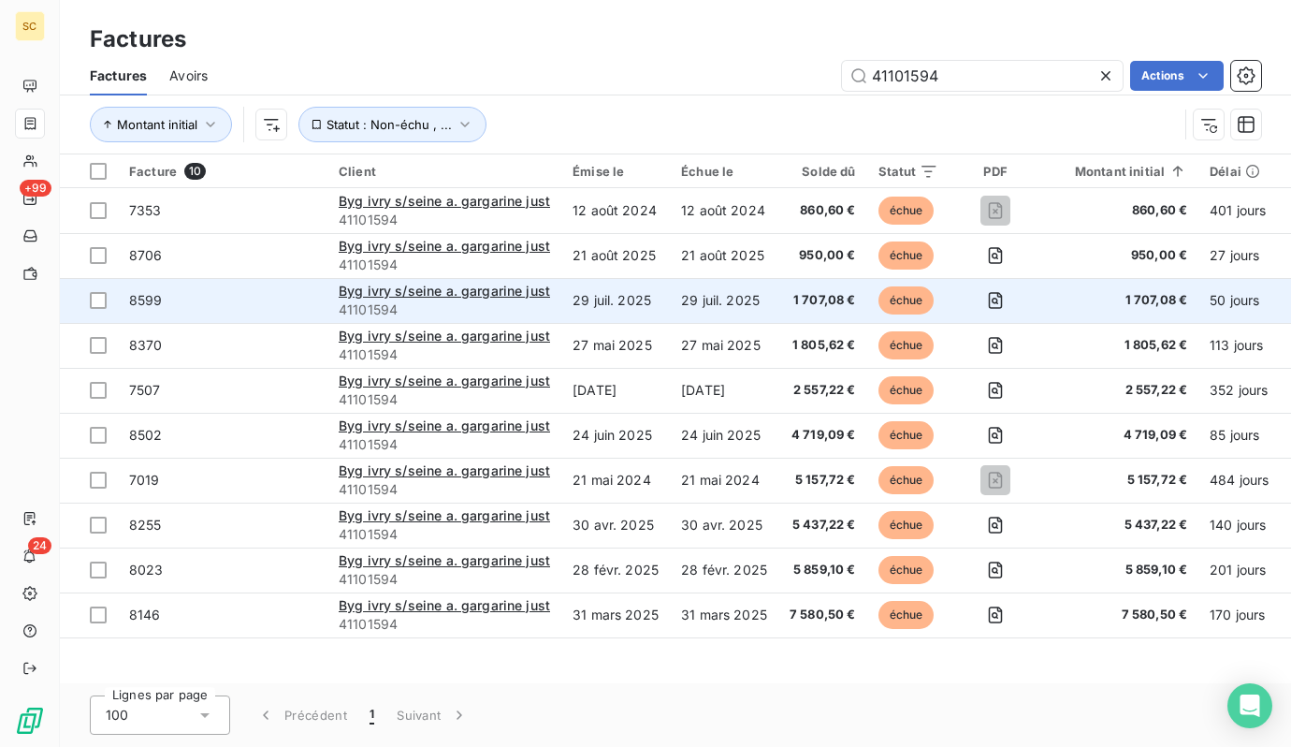
click at [922, 295] on span "échue" at bounding box center [907, 300] width 56 height 28
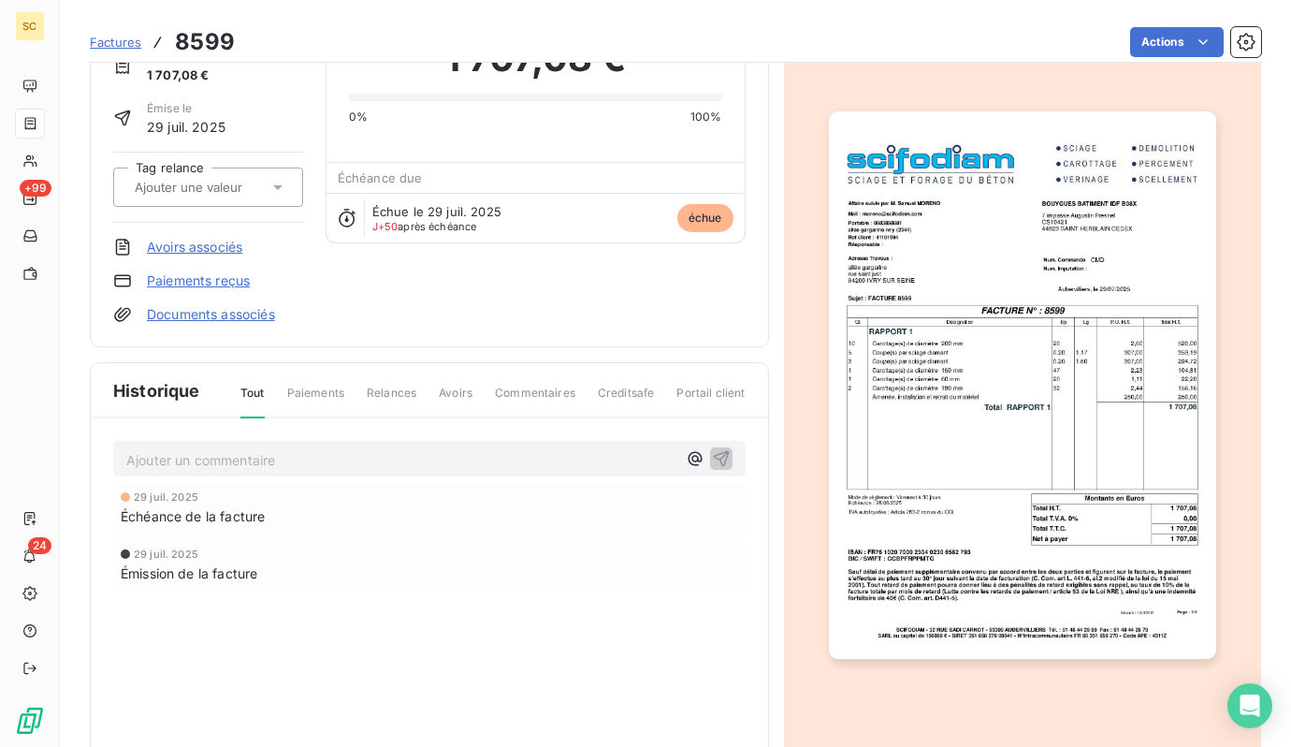
scroll to position [102, 0]
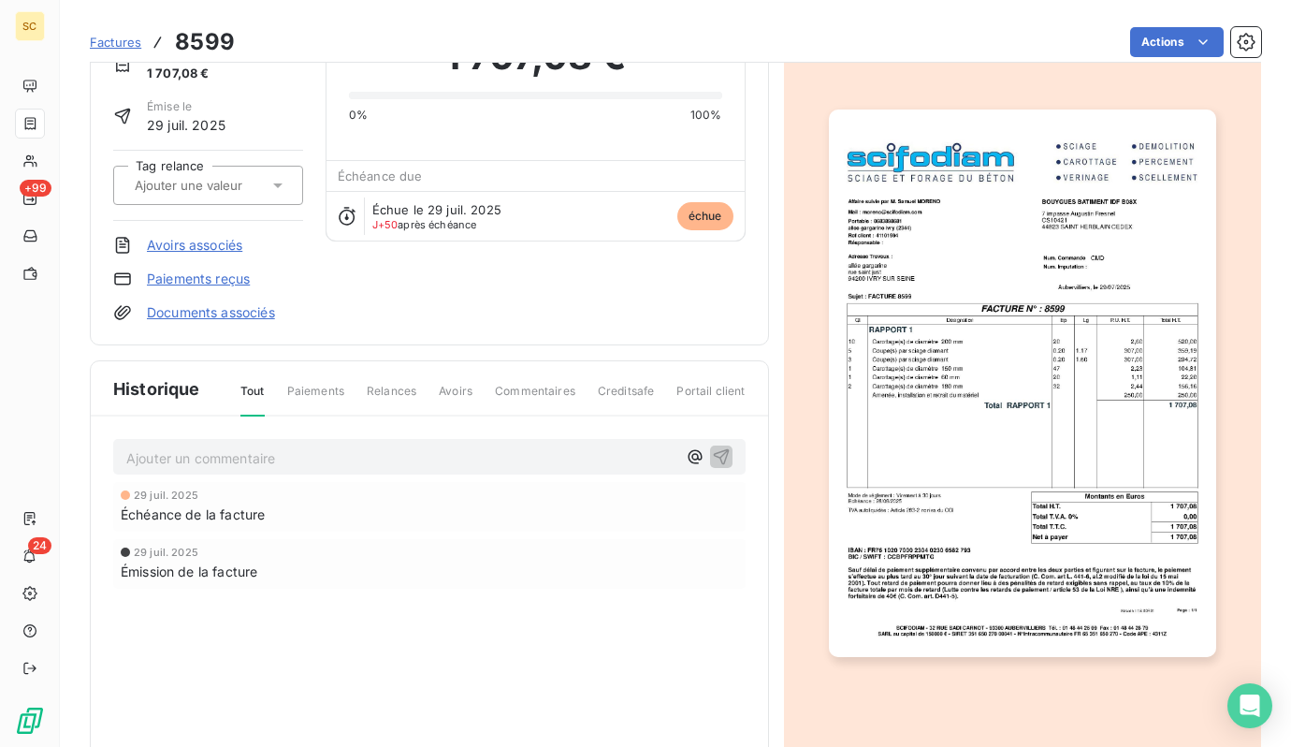
click at [263, 184] on input "text" at bounding box center [227, 185] width 188 height 17
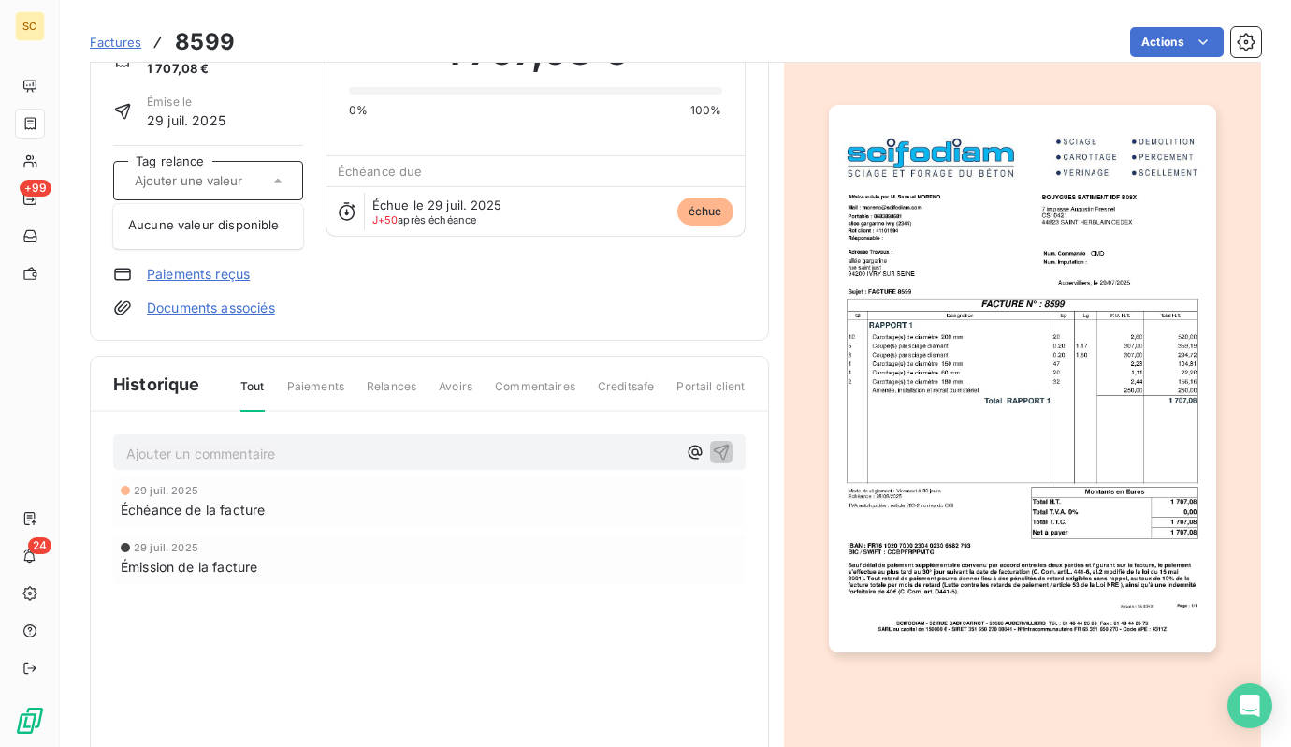
click at [265, 184] on input "text" at bounding box center [227, 180] width 188 height 17
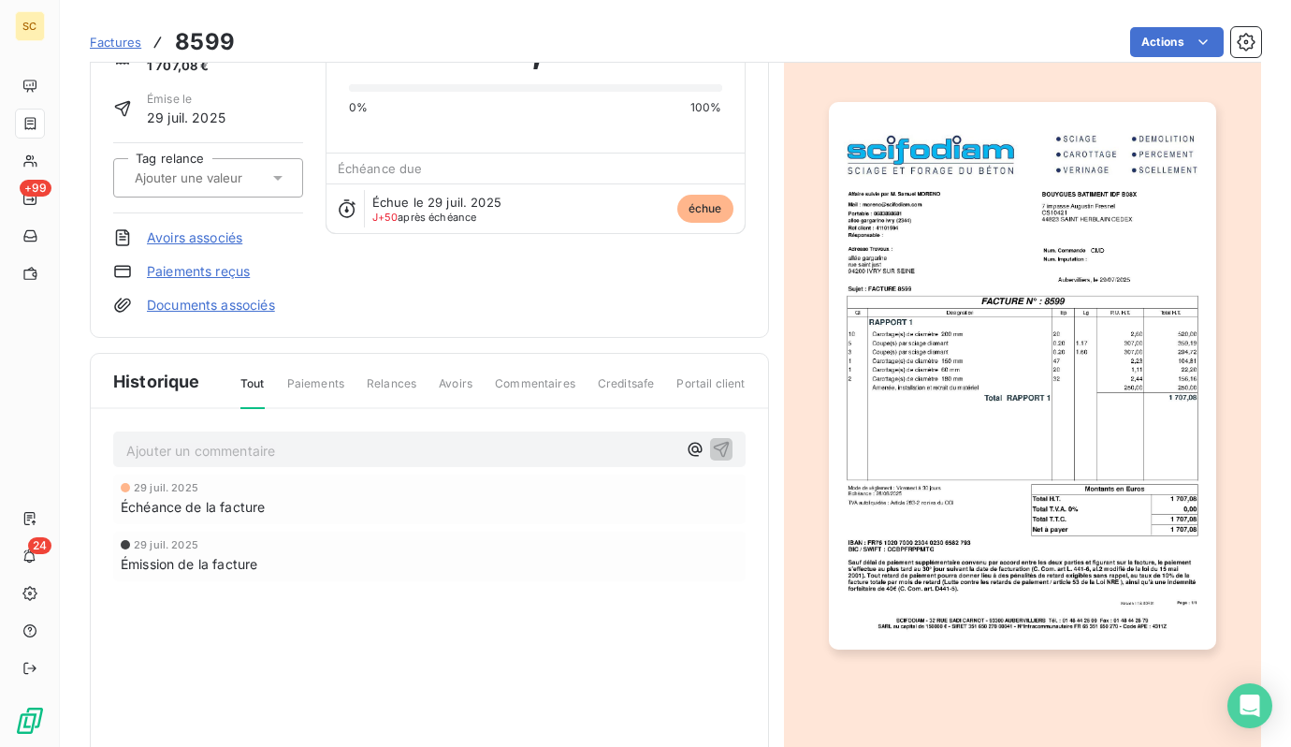
click at [279, 183] on icon at bounding box center [278, 177] width 19 height 19
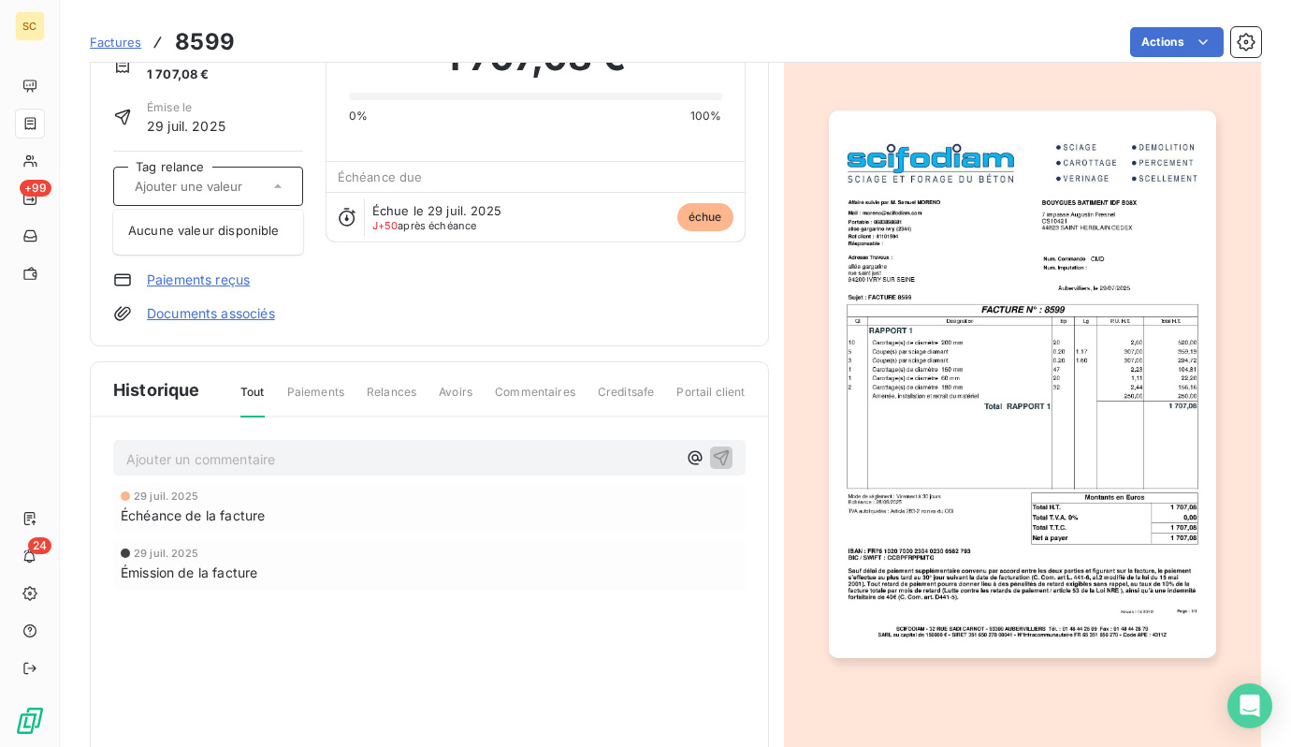
click at [279, 183] on icon at bounding box center [278, 186] width 19 height 19
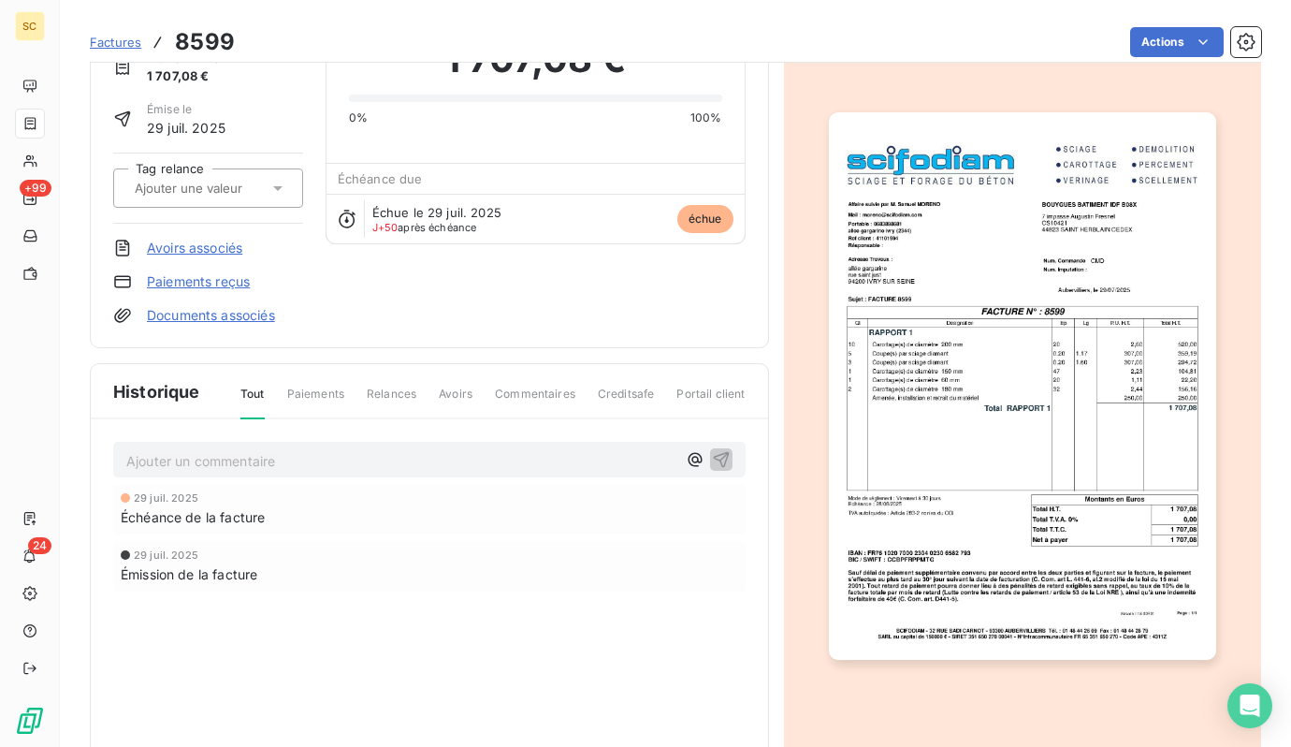
type input "k"
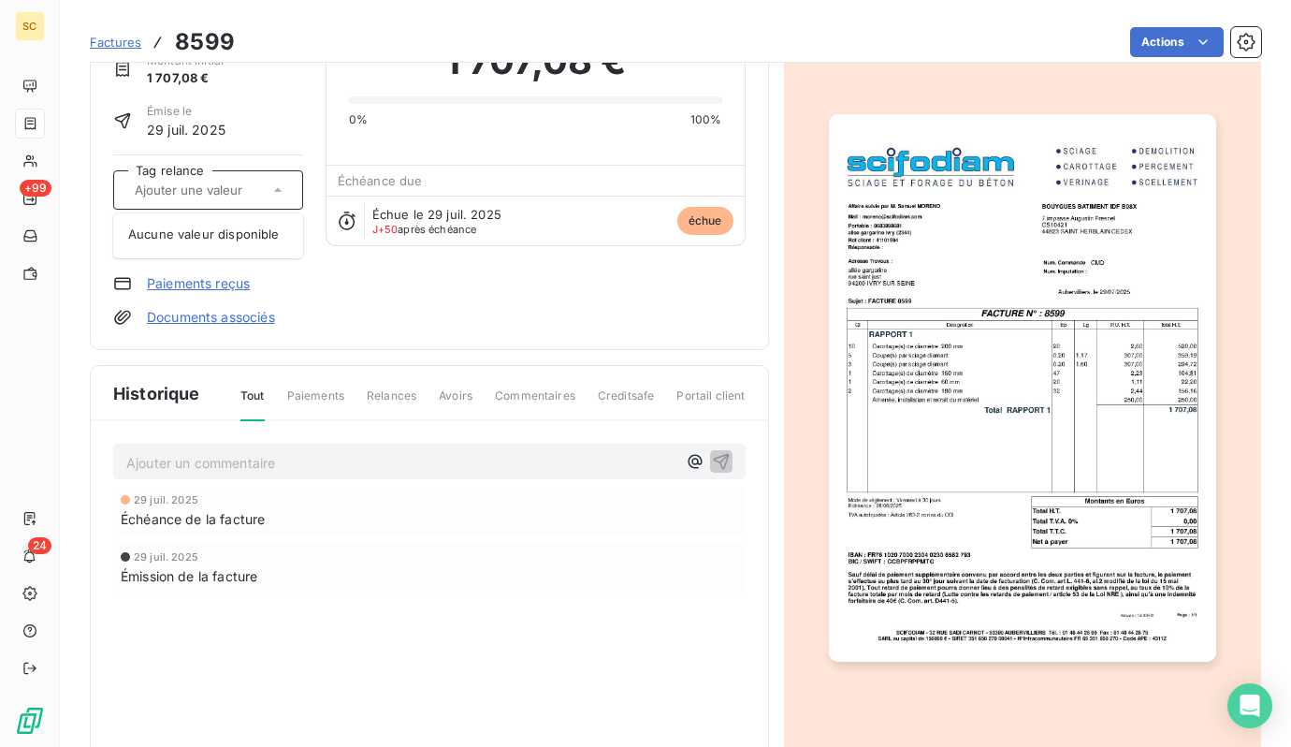
type input "o"
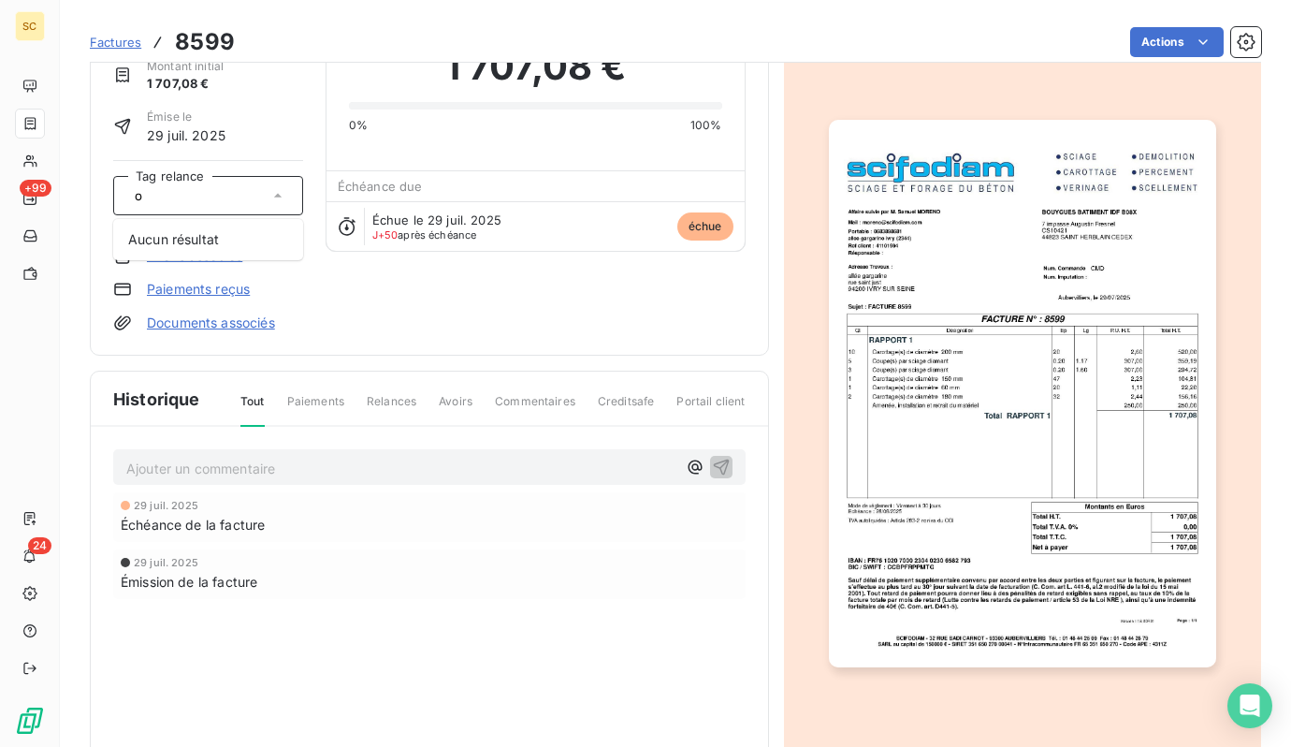
scroll to position [90, 0]
type input "ko"
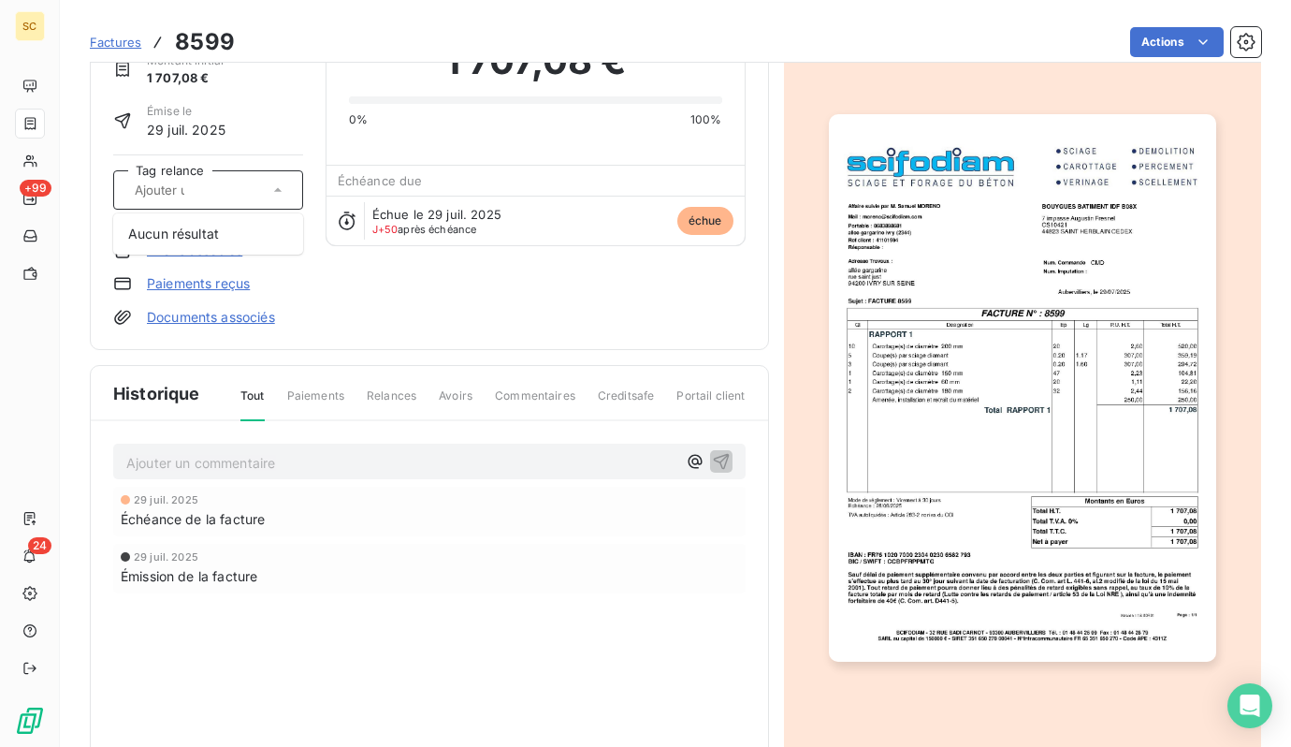
click at [412, 314] on div "Byg ivry s/seine a. gargarine just 41101594 Montant initial 1 707,08 € Émise le…" at bounding box center [429, 163] width 633 height 327
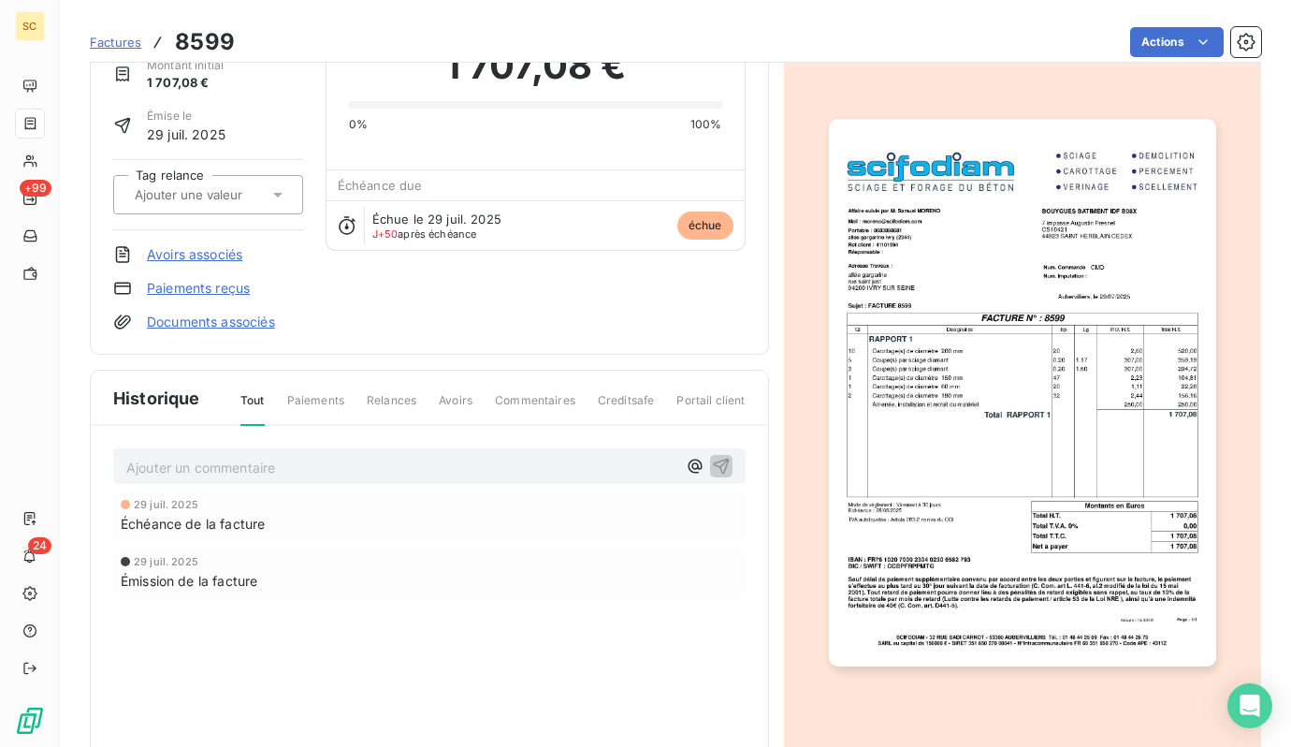
scroll to position [0, 0]
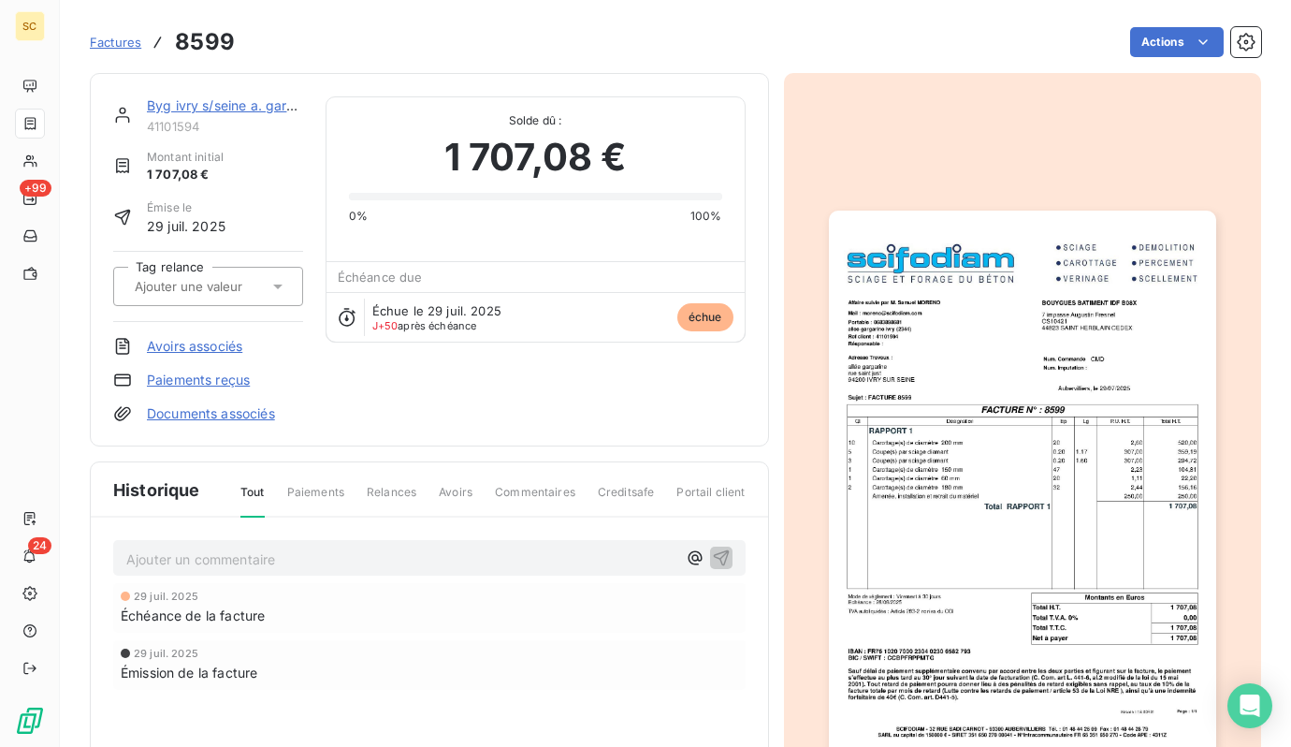
click at [126, 47] on span "Factures" at bounding box center [115, 42] width 51 height 15
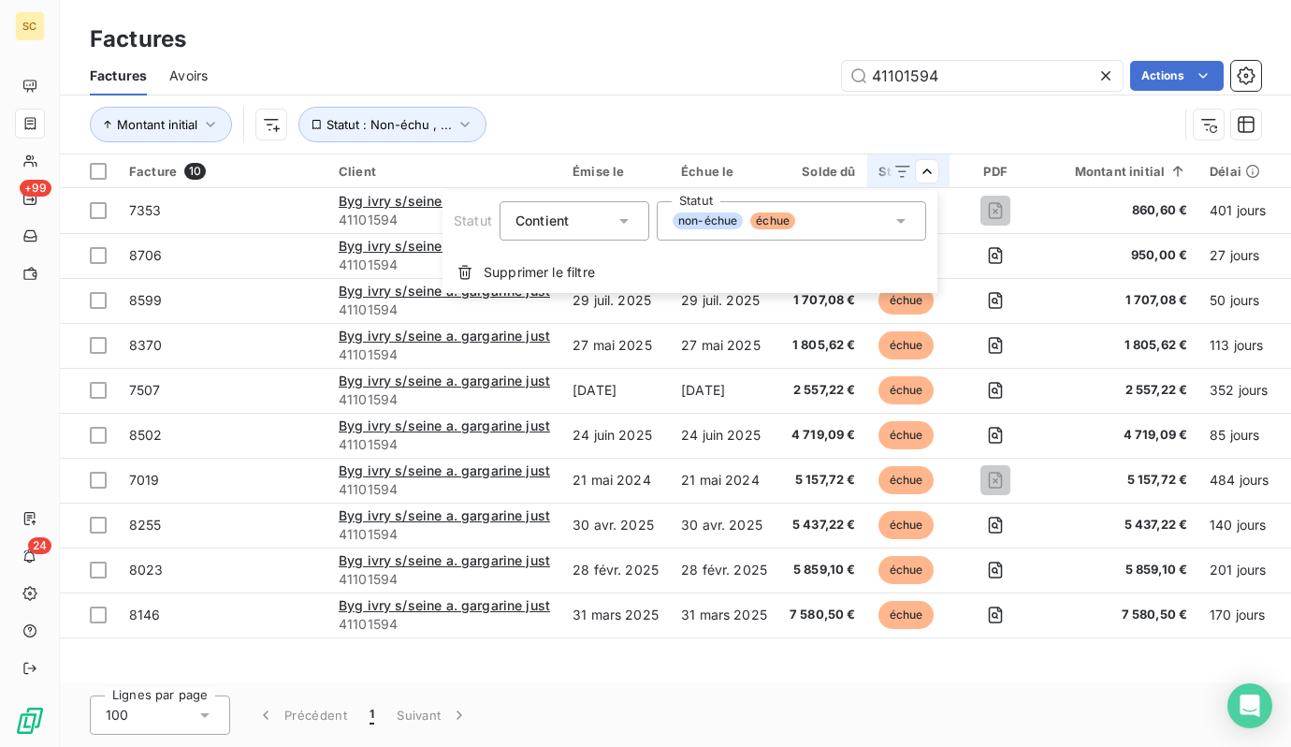
click at [582, 212] on div "Contient is" at bounding box center [565, 221] width 99 height 26
click at [563, 294] on span "Ne contient pas" at bounding box center [587, 298] width 101 height 16
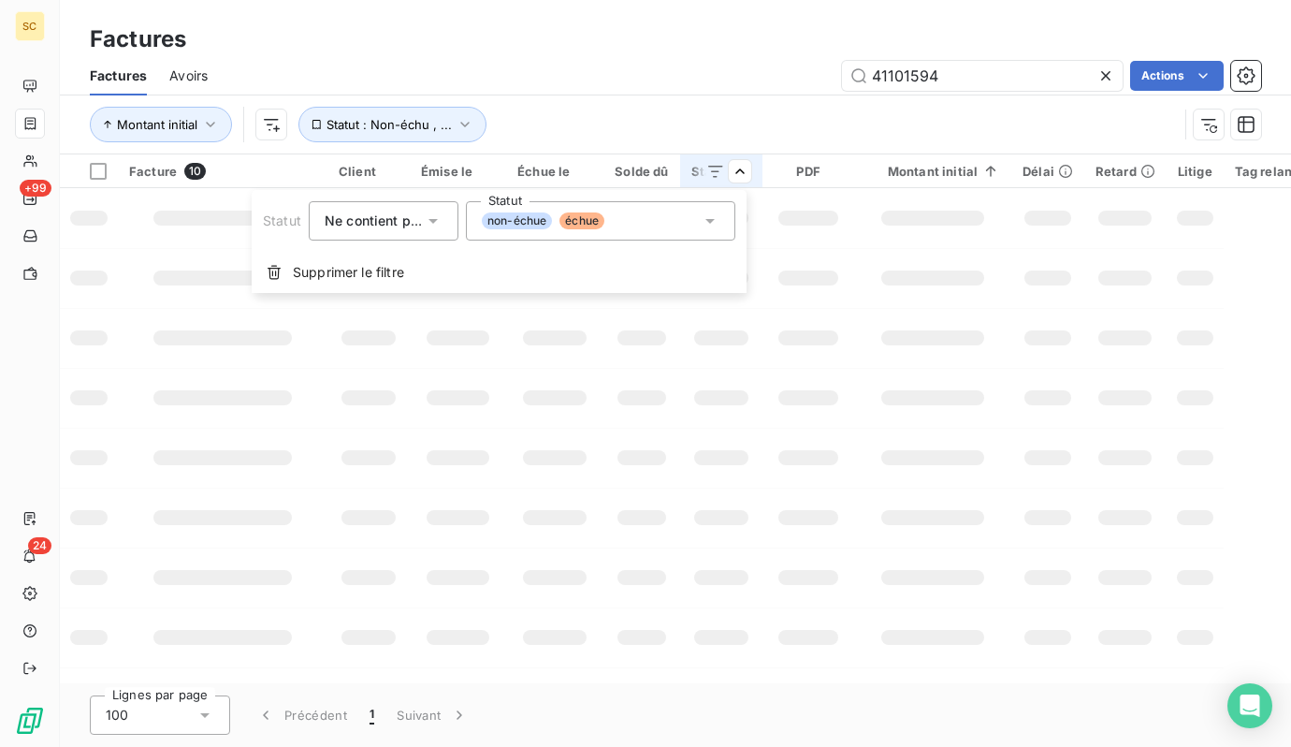
click at [715, 219] on icon at bounding box center [710, 220] width 19 height 19
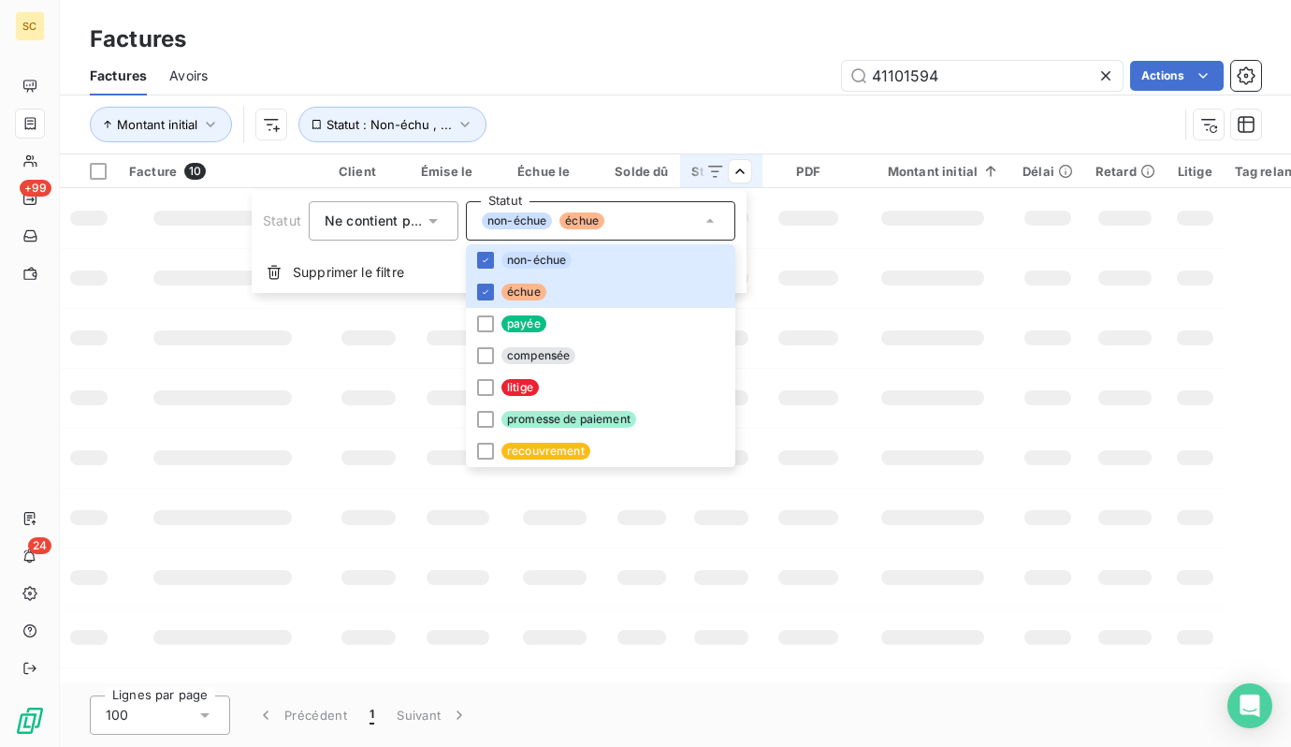
click at [325, 229] on div "Ne contient pas" at bounding box center [374, 220] width 99 height 19
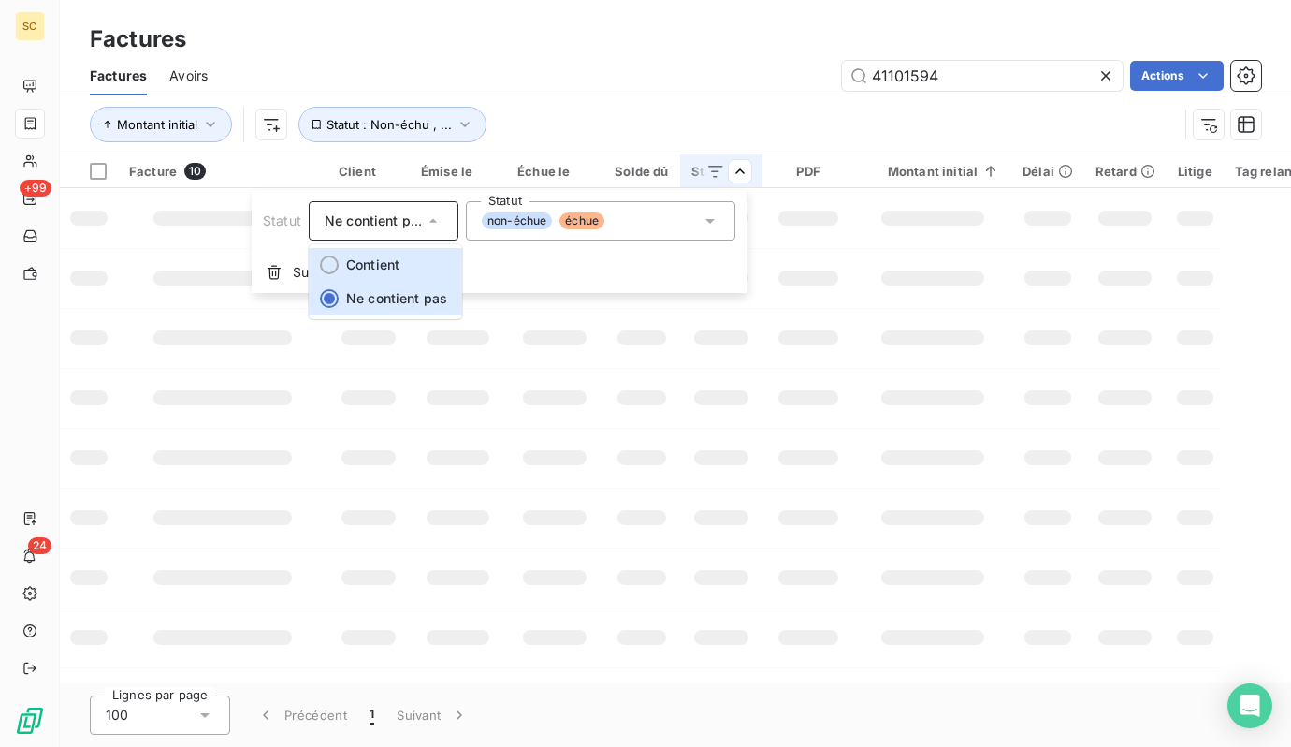
click at [338, 258] on li "Contient" at bounding box center [385, 265] width 153 height 34
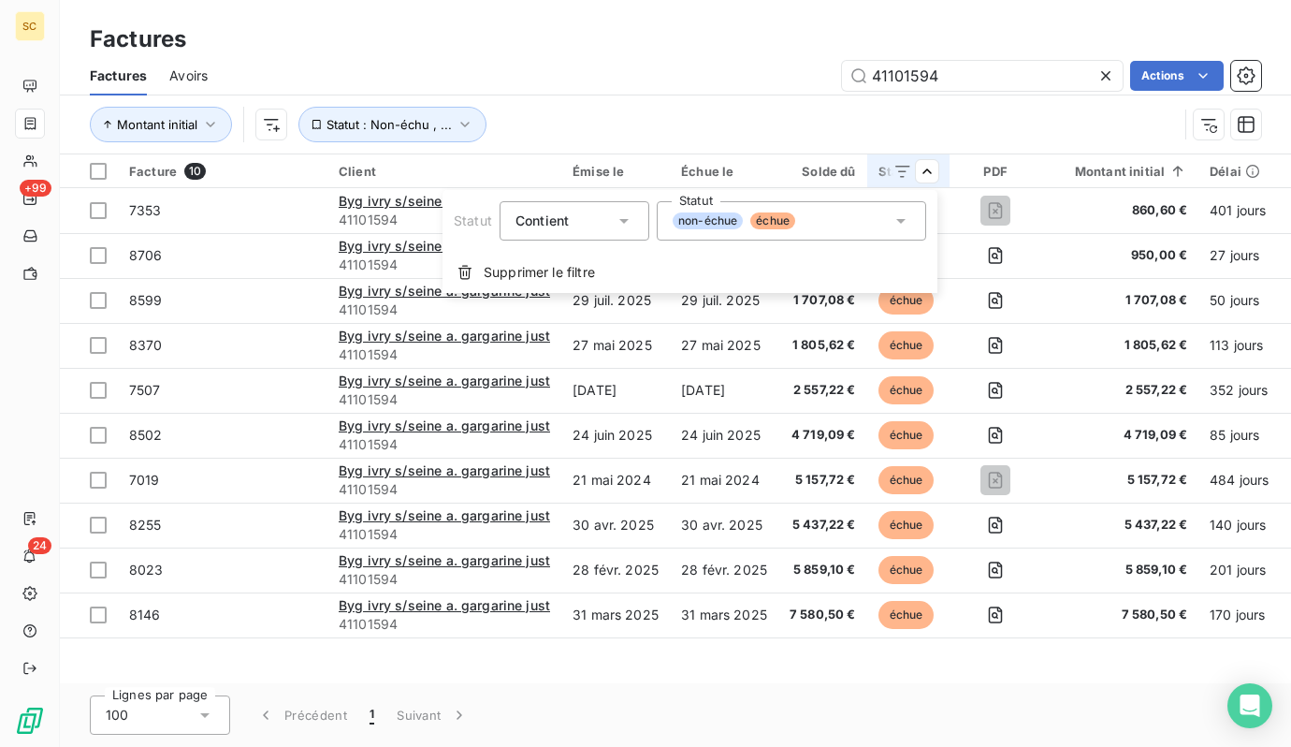
click at [605, 132] on html "SC +99 24 Factures Factures Avoirs 41101594 Actions Montant initial Statut : No…" at bounding box center [645, 373] width 1291 height 747
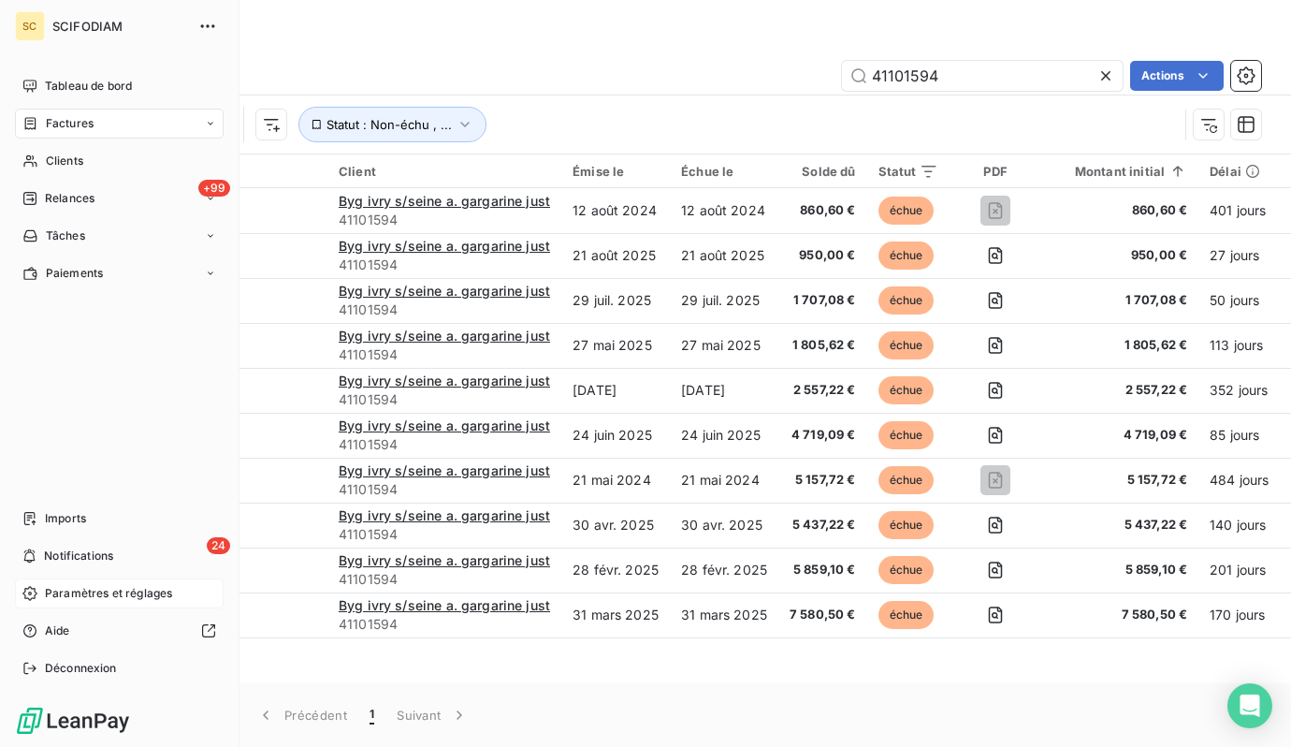
click at [41, 594] on div "Paramètres et réglages" at bounding box center [119, 593] width 209 height 30
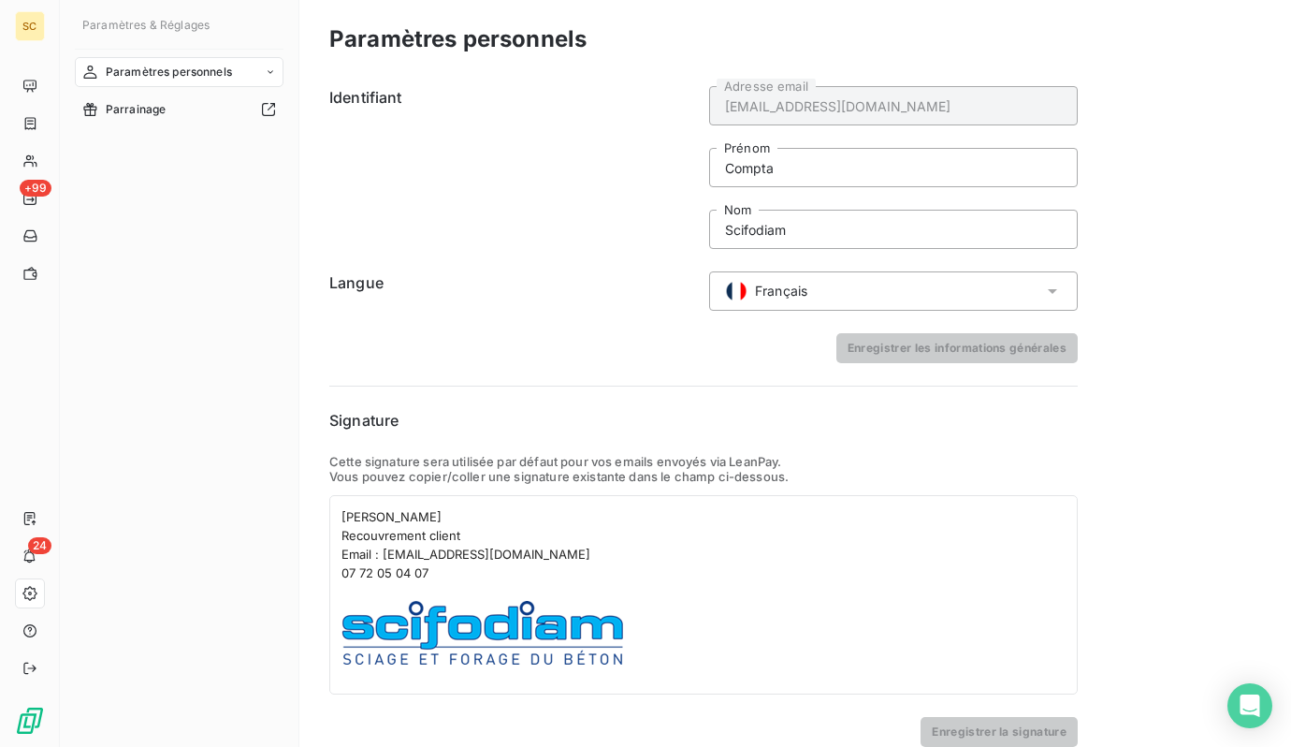
click at [156, 66] on span "Paramètres personnels" at bounding box center [169, 72] width 126 height 17
click at [180, 140] on span "Centre de notifications" at bounding box center [166, 146] width 123 height 17
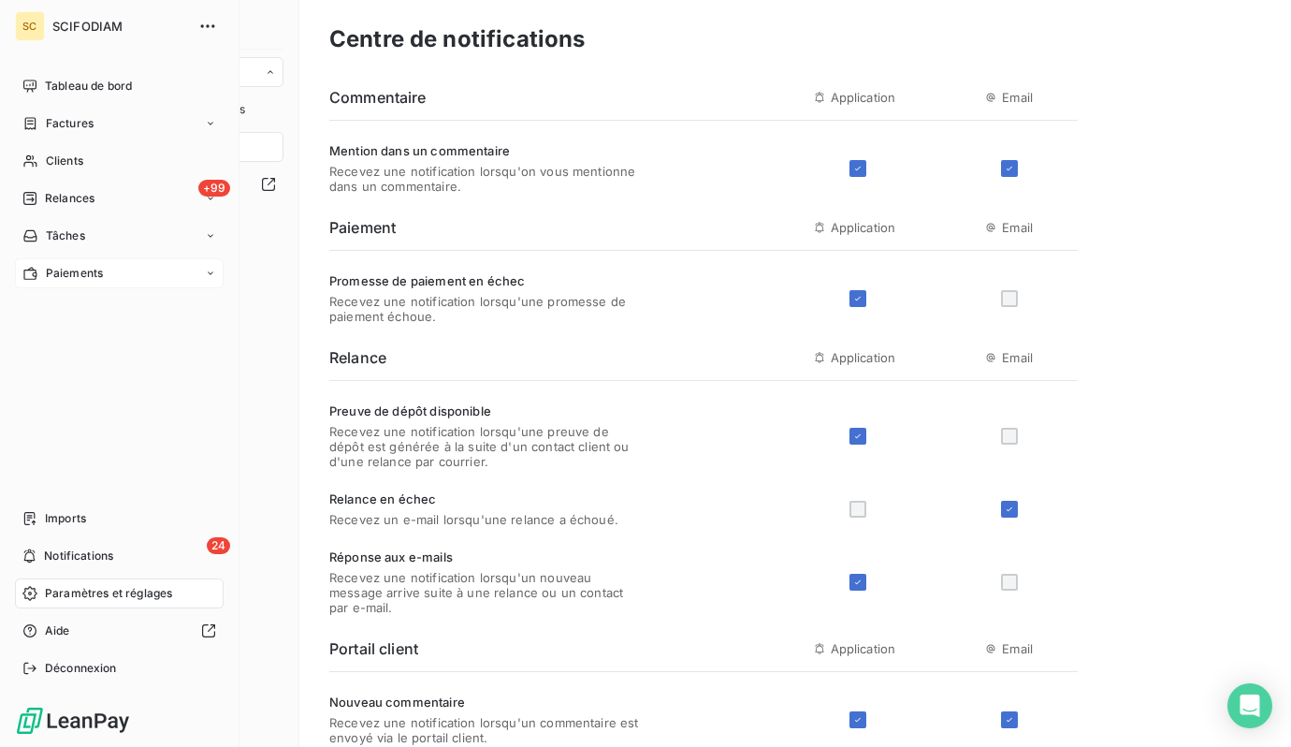
click at [110, 285] on div "Paiements" at bounding box center [119, 273] width 209 height 30
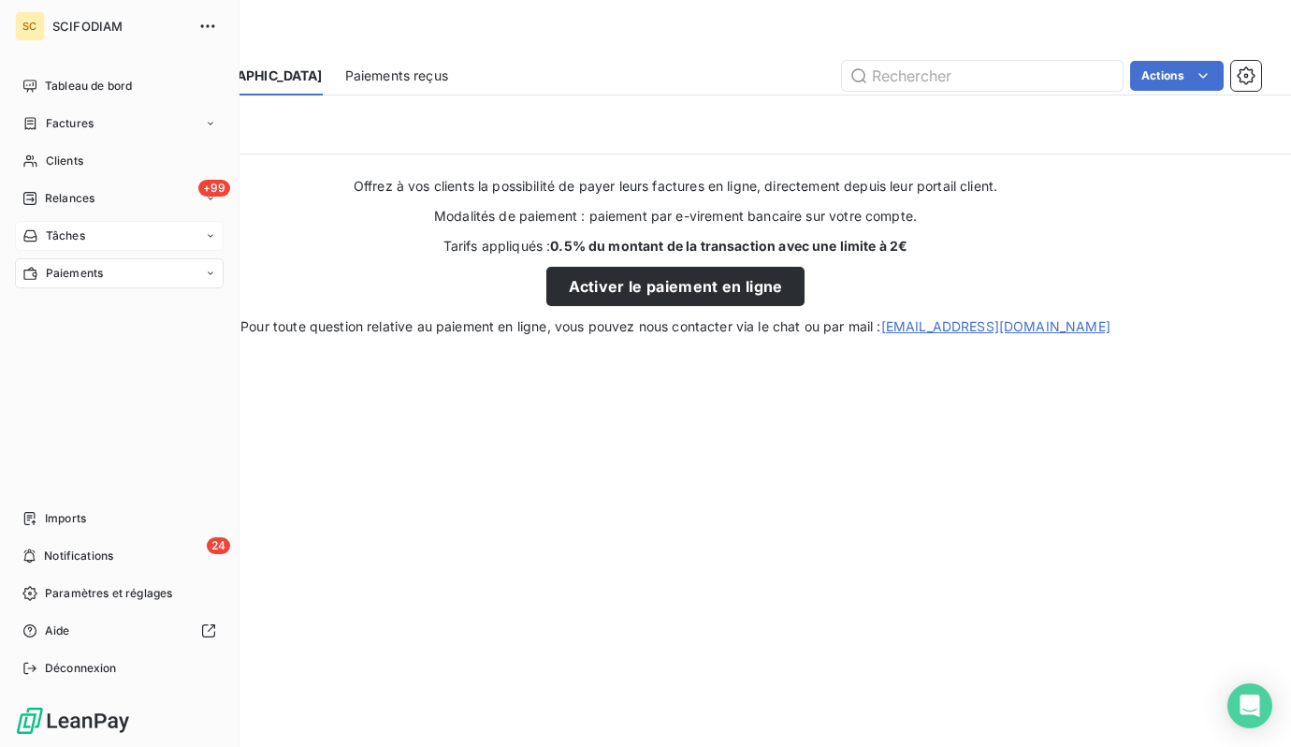
click at [211, 224] on div "Tâches" at bounding box center [119, 236] width 209 height 30
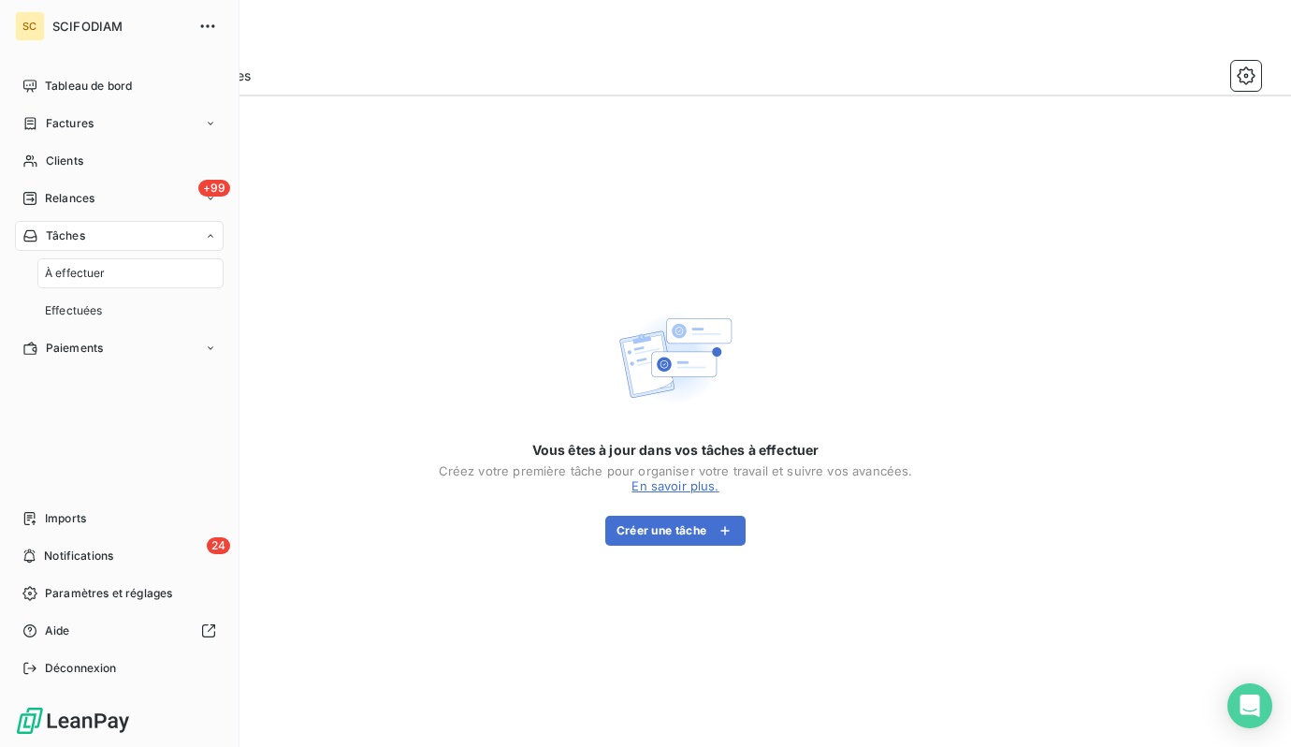
click at [185, 265] on div "À effectuer" at bounding box center [130, 273] width 186 height 30
click at [98, 22] on span "SCIFODIAM" at bounding box center [119, 26] width 135 height 15
